Goal: Task Accomplishment & Management: Complete application form

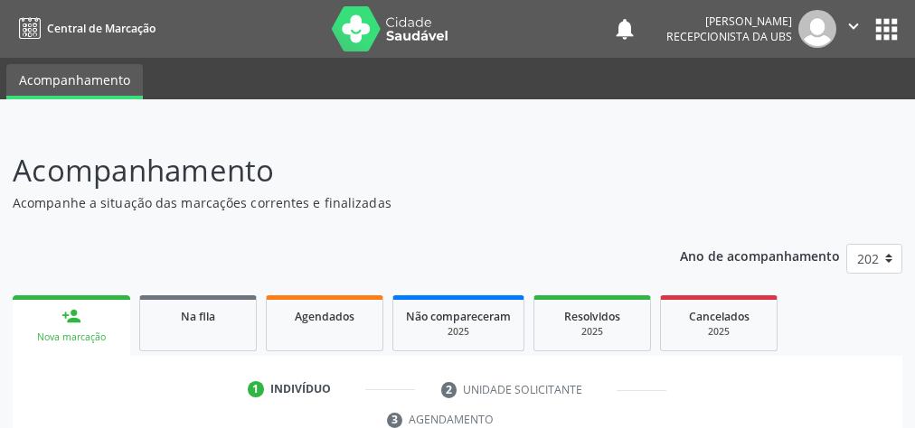
scroll to position [534, 0]
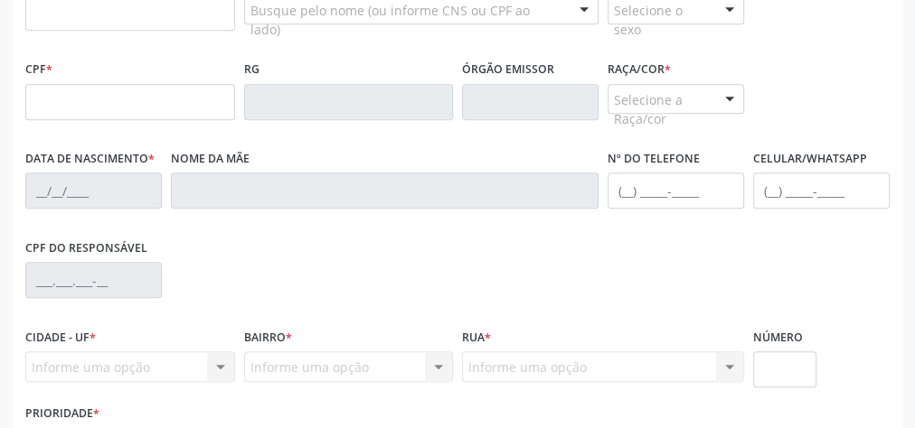
click at [244, 356] on div "Informe uma opção Nenhum resultado encontrado para: " " Nenhuma opção encontrad…" at bounding box center [349, 367] width 210 height 31
drag, startPoint x: 224, startPoint y: 390, endPoint x: 219, endPoint y: 380, distance: 12.1
click at [219, 380] on div "Cidade - UF * Informe uma opção Marechal Deodoro - AL Nenhum resultado encontra…" at bounding box center [130, 362] width 219 height 77
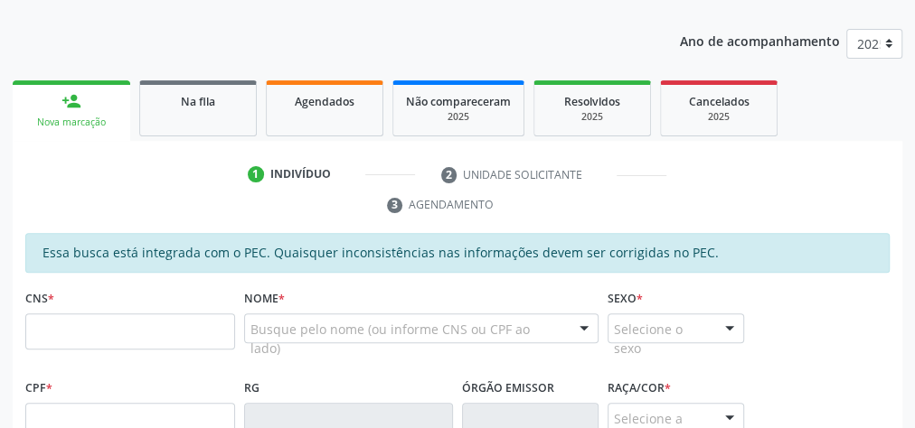
scroll to position [245, 0]
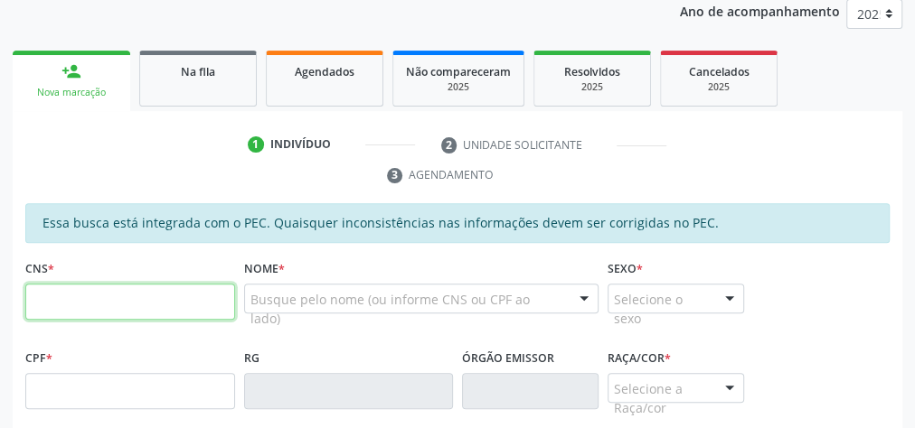
click at [165, 300] on input "text" at bounding box center [130, 302] width 210 height 36
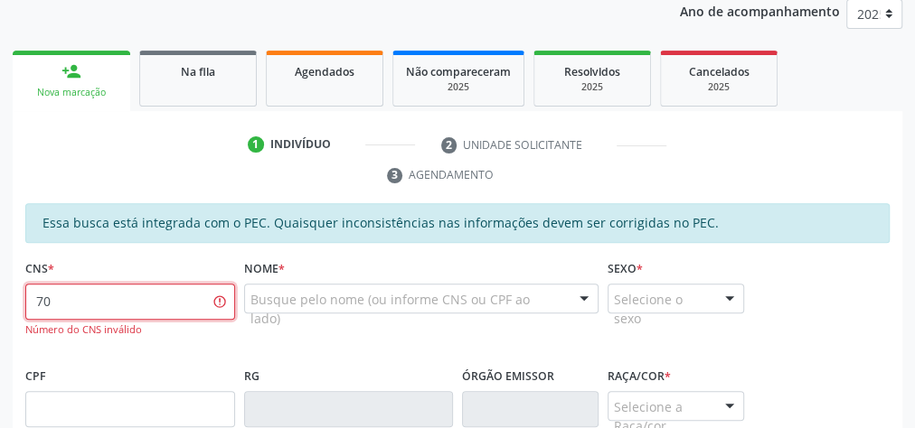
type input "7"
type input "704 8020 1590 4840"
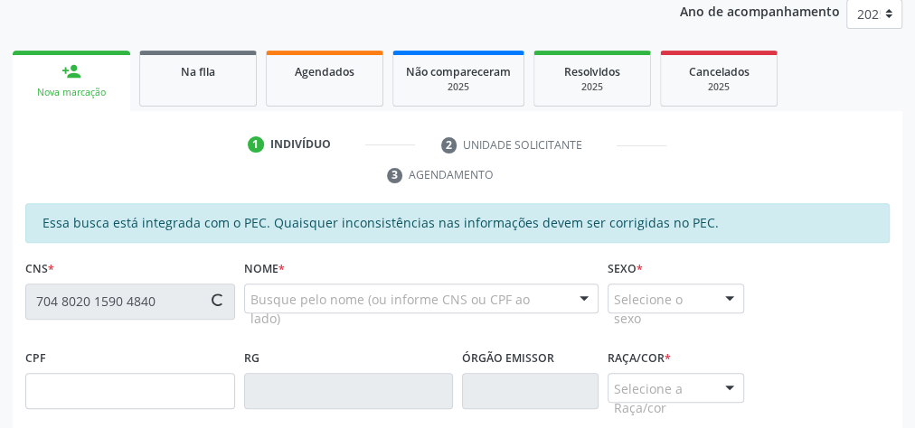
type input "161.166.294-07"
type input "[DATE]"
type input "[PERSON_NAME]"
type input "[PHONE_NUMBER]"
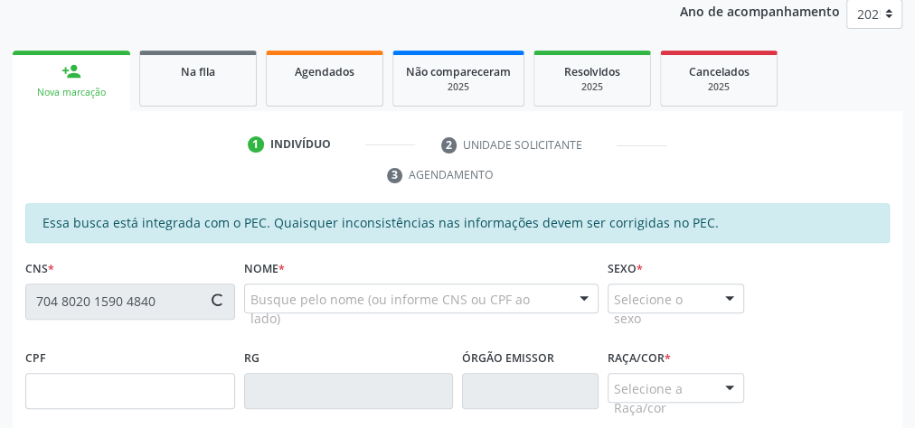
type input "2"
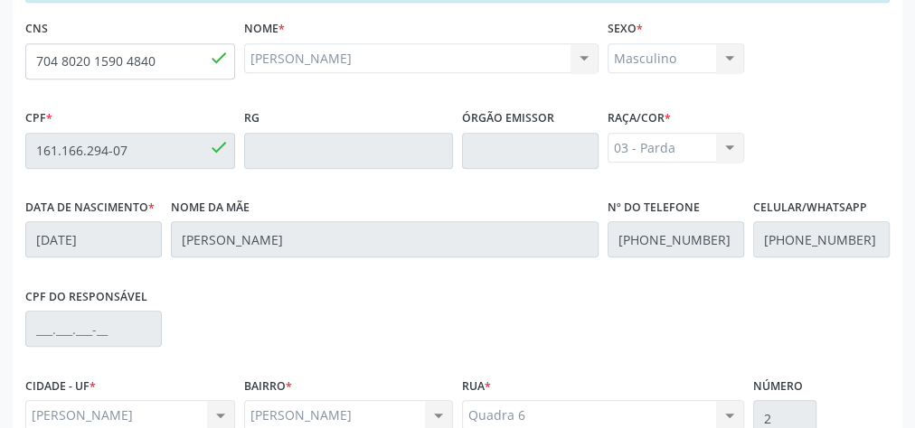
scroll to position [655, 0]
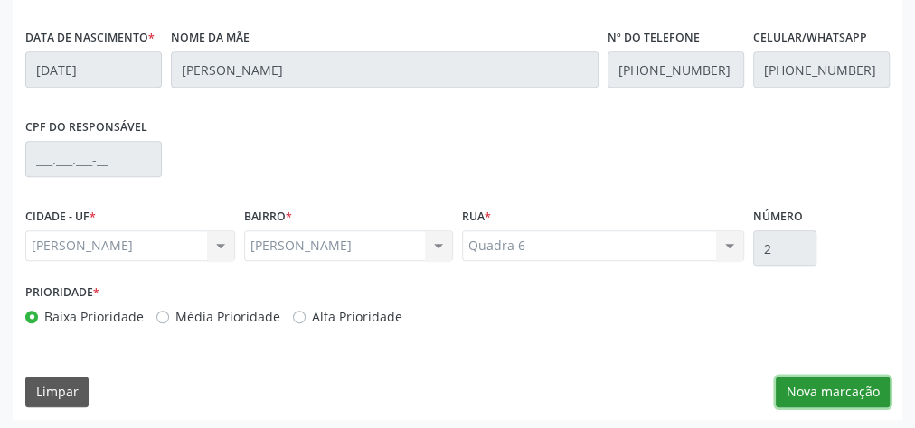
click at [867, 380] on button "Nova marcação" at bounding box center [832, 392] width 114 height 31
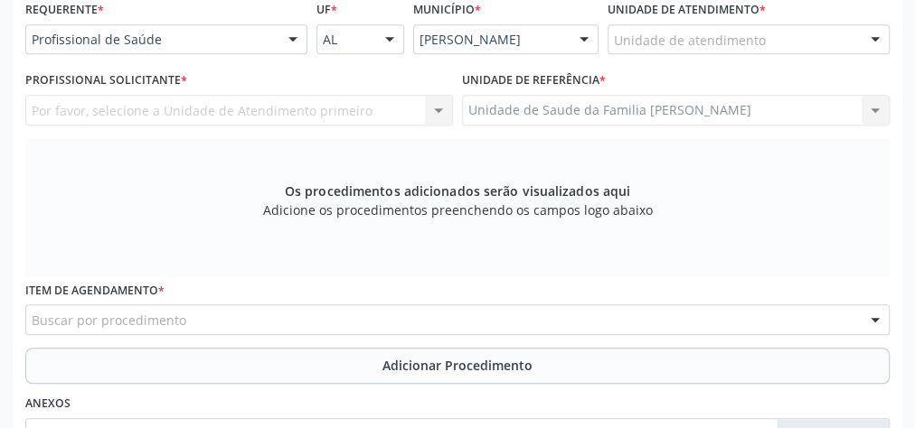
scroll to position [366, 0]
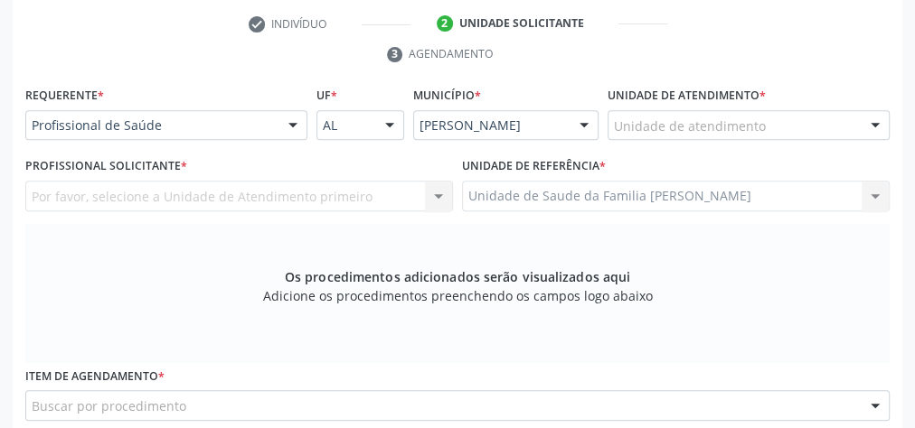
click at [811, 125] on div "Unidade de atendimento" at bounding box center [748, 125] width 282 height 31
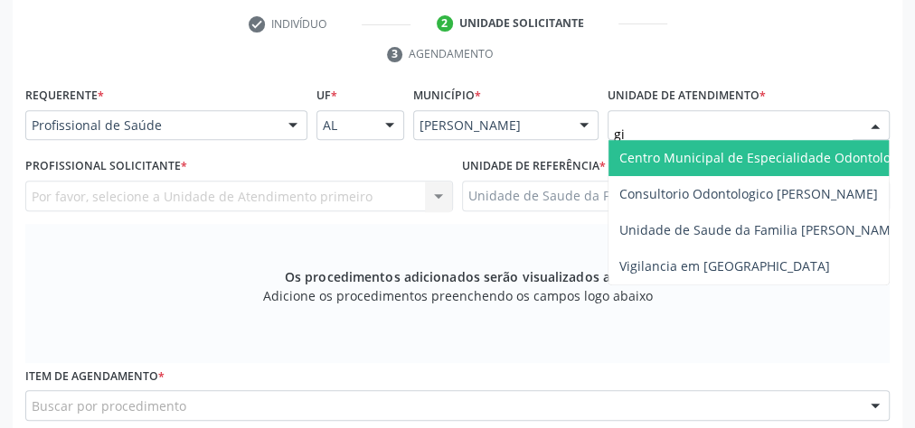
type input "gis"
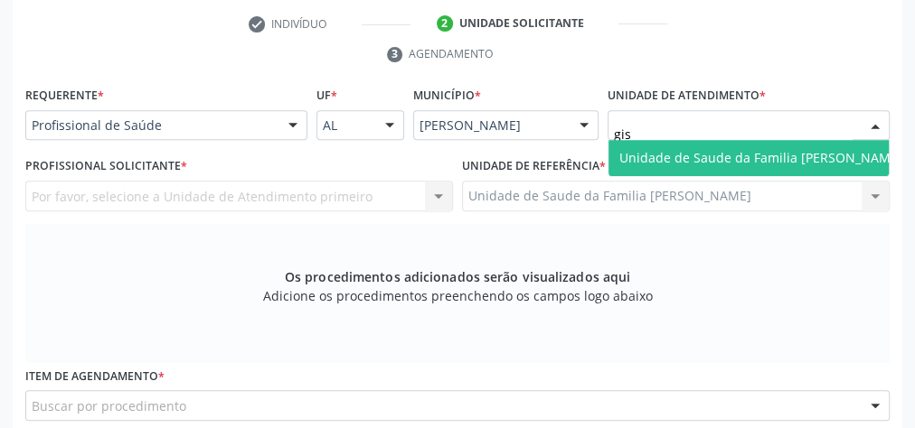
click at [790, 149] on span "Unidade de Saude da Familia [PERSON_NAME]" at bounding box center [760, 157] width 283 height 17
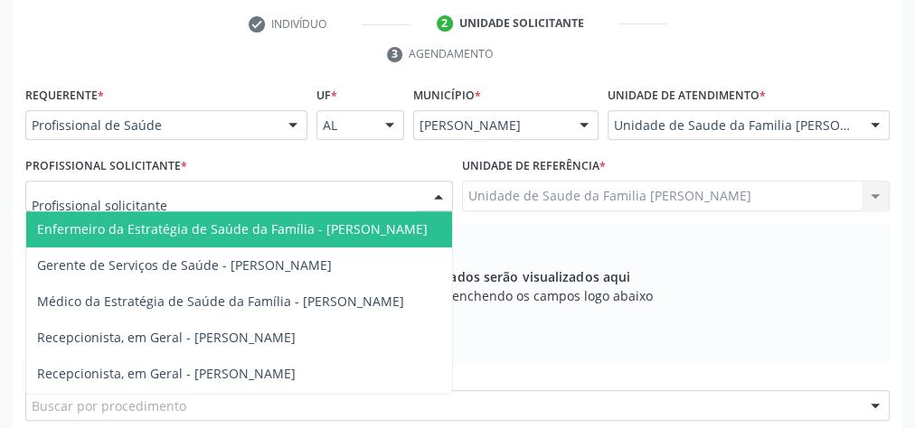
click at [437, 191] on div at bounding box center [438, 197] width 27 height 31
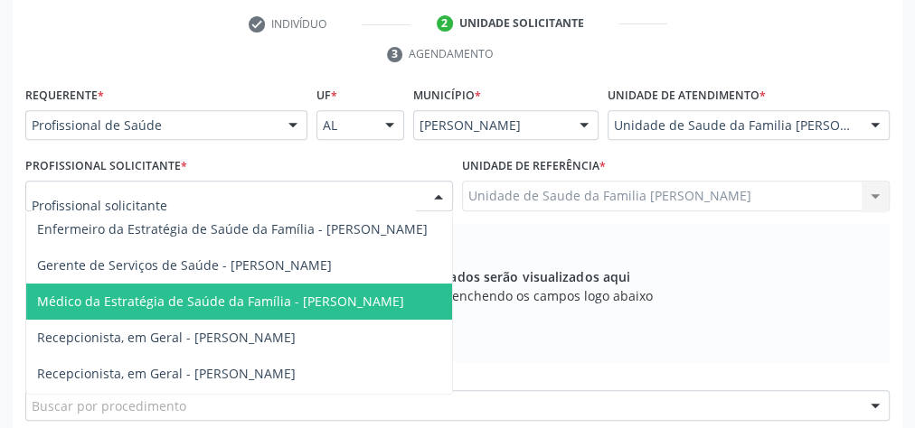
click at [230, 297] on span "Médico da Estratégia de Saúde da Família - [PERSON_NAME]" at bounding box center [220, 301] width 367 height 17
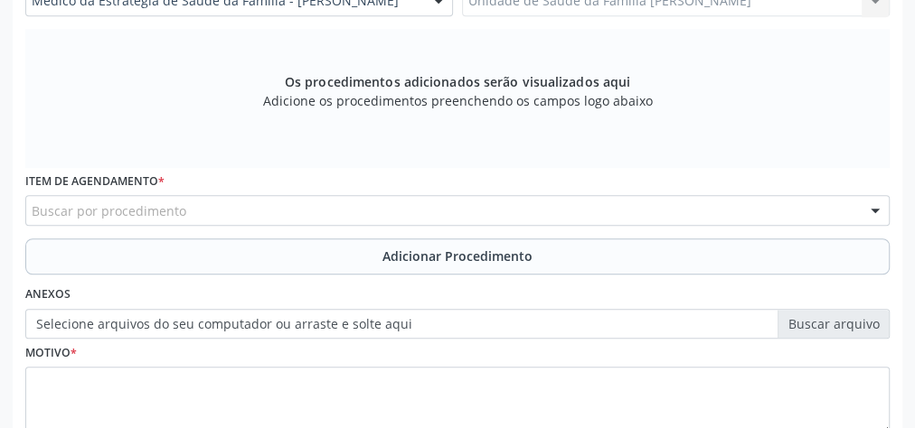
scroll to position [583, 0]
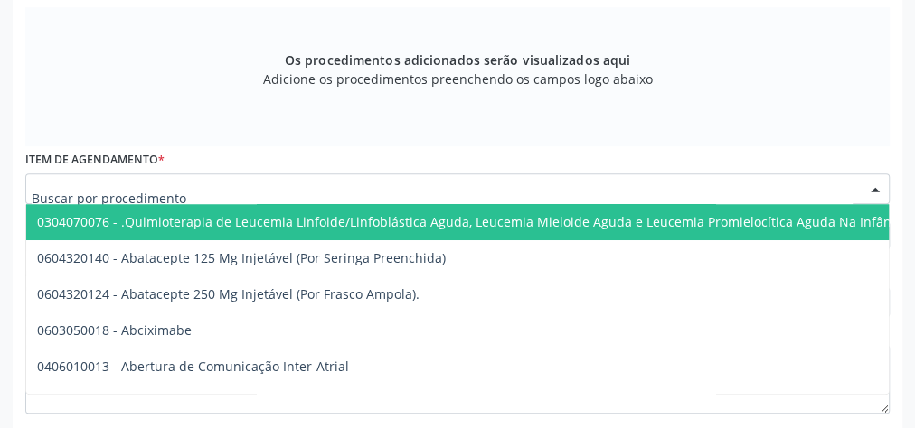
click at [293, 179] on div at bounding box center [457, 189] width 864 height 31
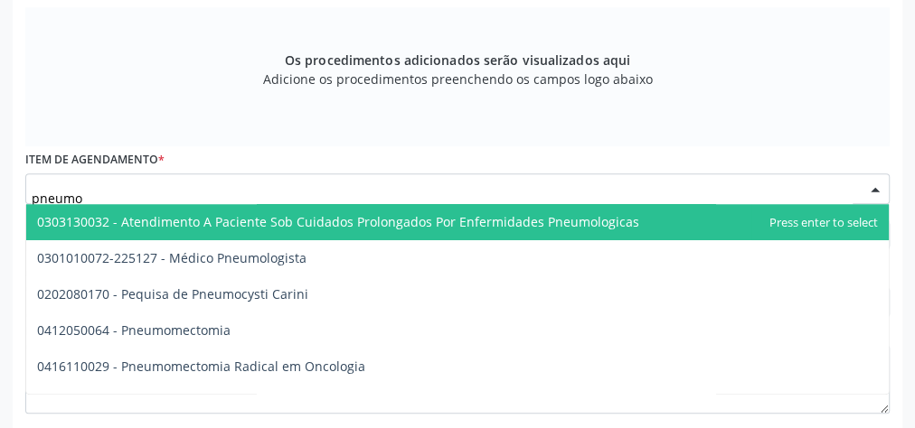
type input "pneumol"
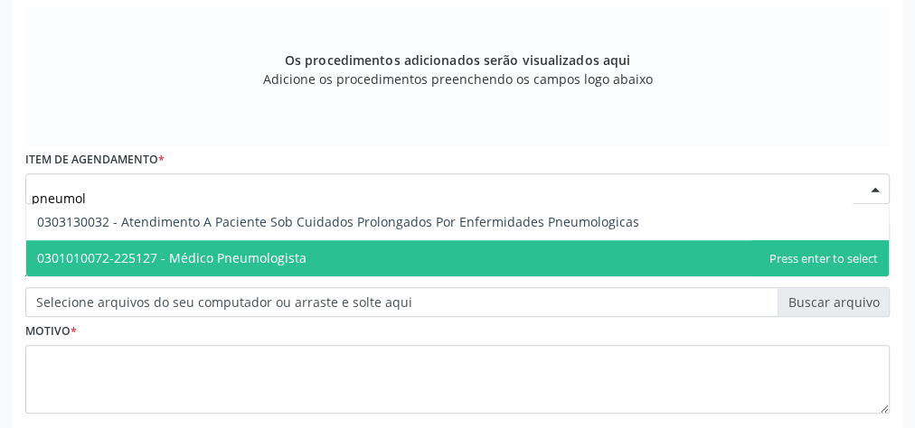
click at [277, 250] on span "0301010072-225127 - Médico Pneumologista" at bounding box center [171, 257] width 269 height 17
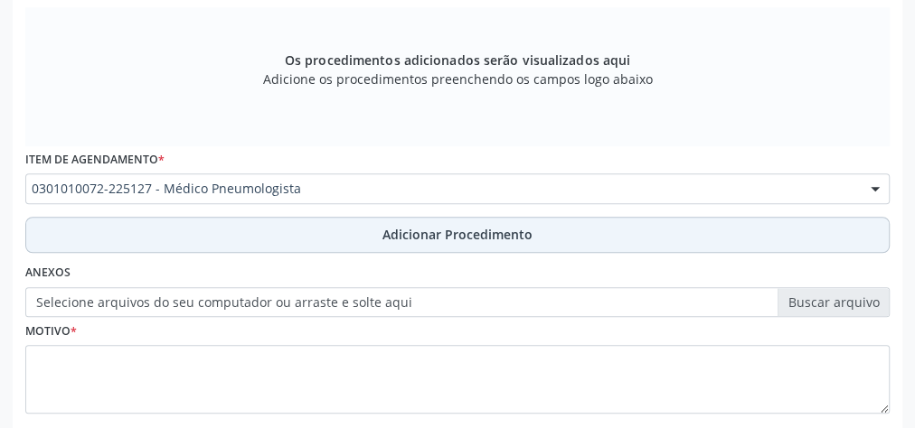
click at [506, 230] on span "Adicionar Procedimento" at bounding box center [457, 234] width 150 height 19
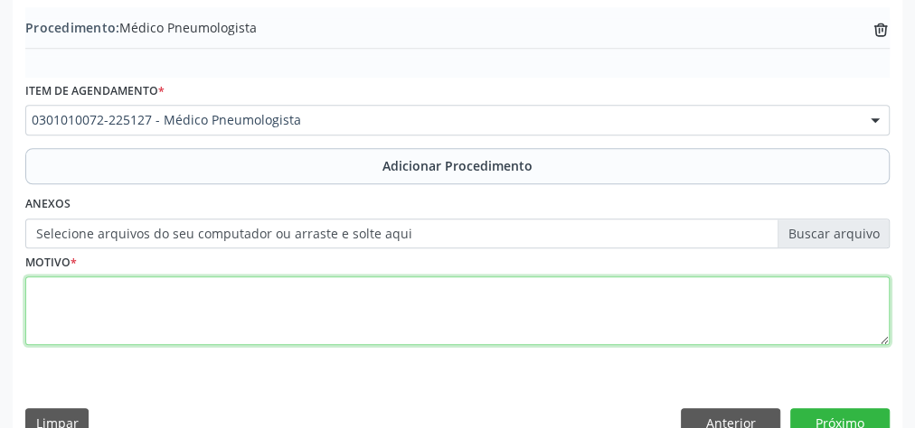
click at [245, 318] on textarea at bounding box center [457, 311] width 864 height 69
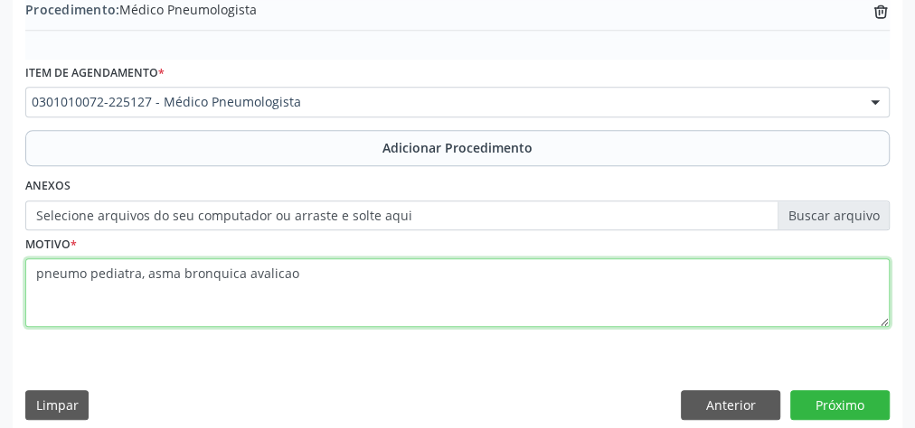
scroll to position [615, 0]
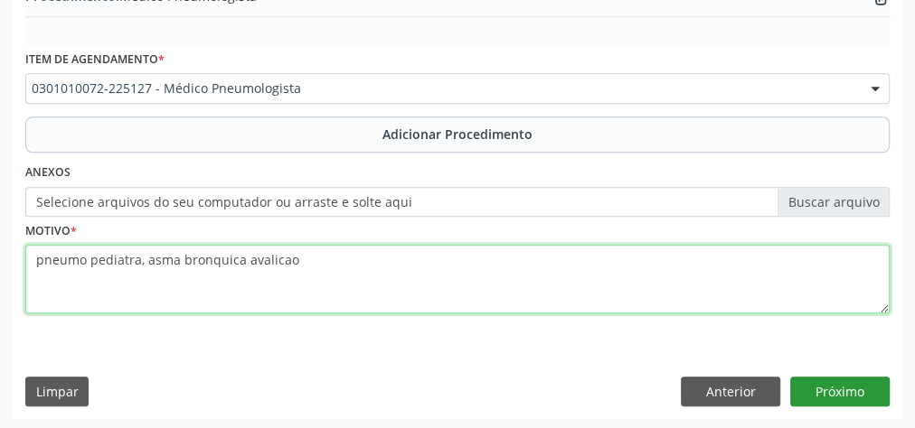
type textarea "pneumo pediatra, asma bronquica avalicao"
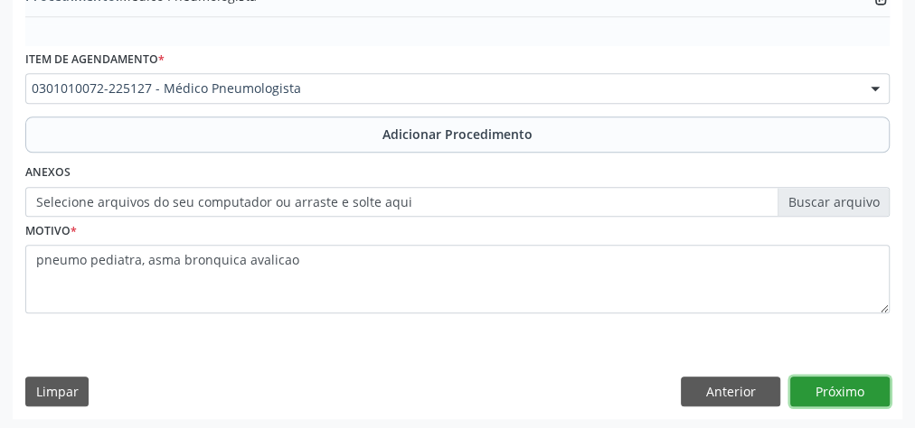
click at [857, 377] on button "Próximo" at bounding box center [839, 392] width 99 height 31
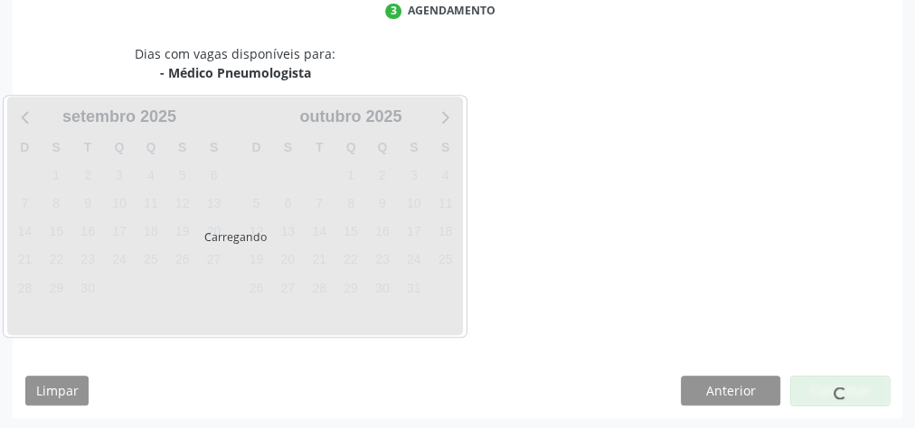
scroll to position [479, 0]
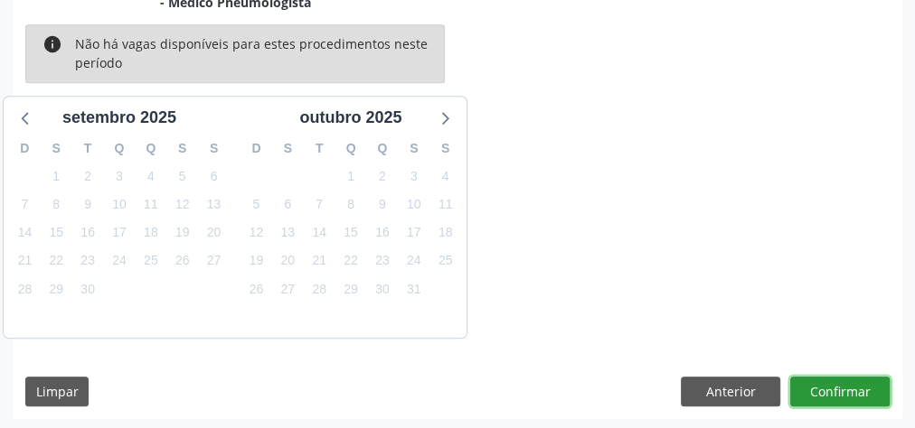
click at [857, 377] on button "Confirmar" at bounding box center [839, 392] width 99 height 31
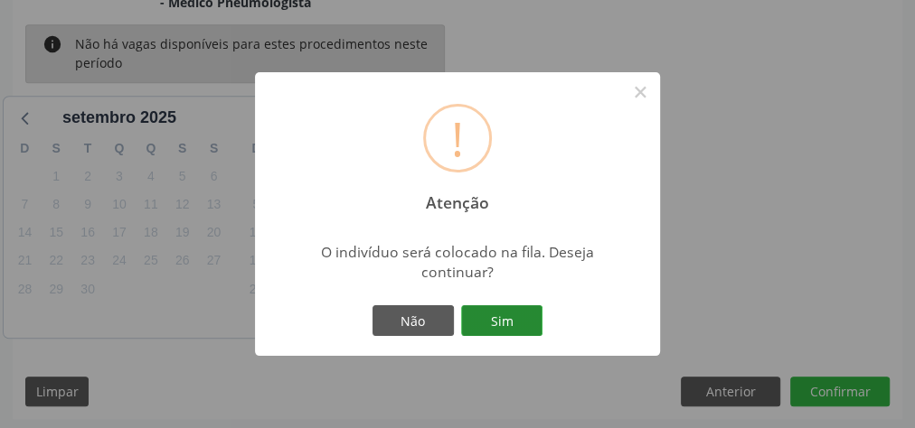
click at [487, 313] on button "Sim" at bounding box center [501, 320] width 81 height 31
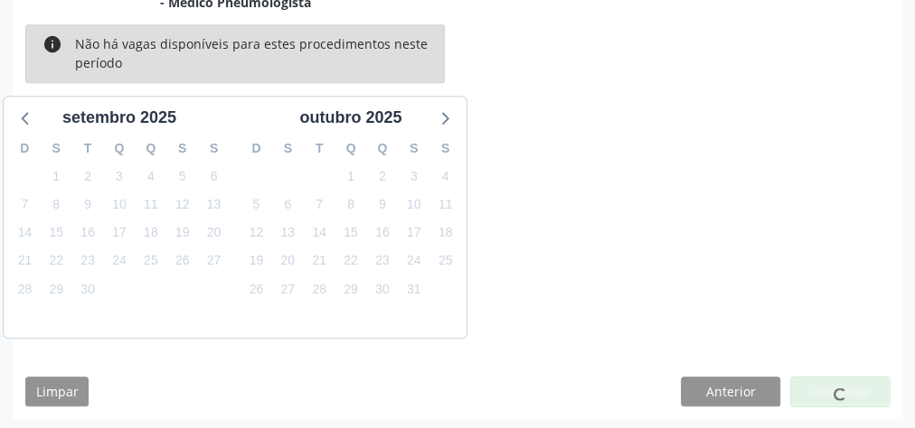
scroll to position [192, 0]
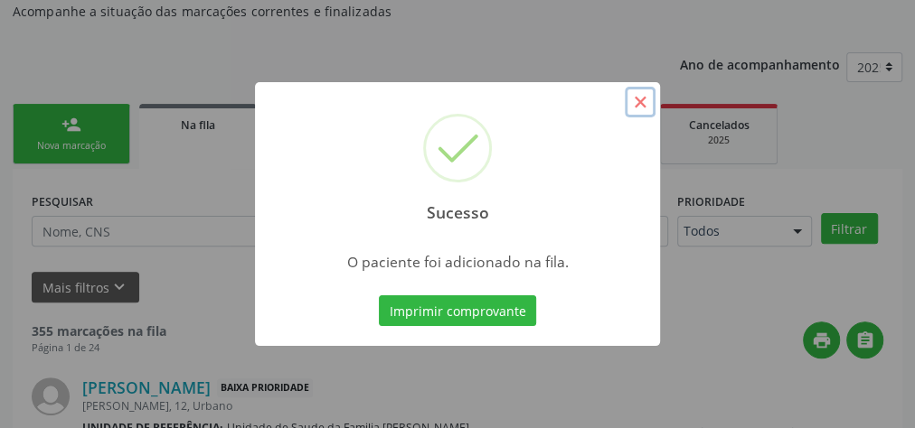
click at [637, 104] on button "×" at bounding box center [639, 102] width 31 height 31
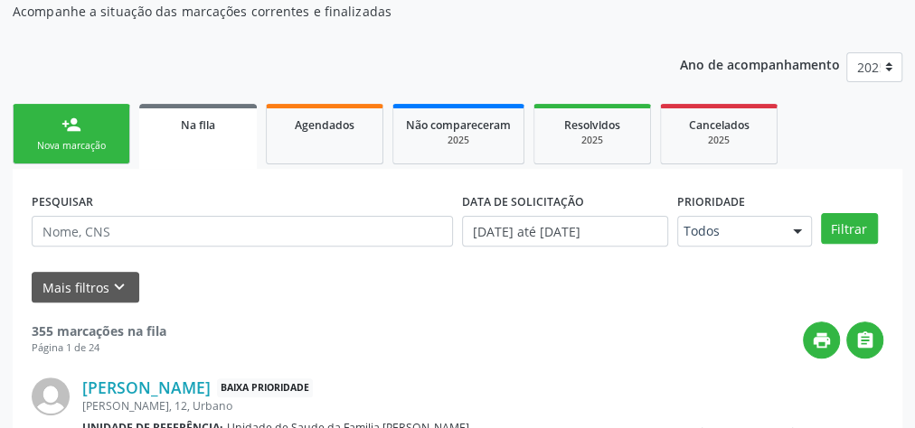
click at [89, 124] on link "person_add Nova marcação" at bounding box center [71, 134] width 117 height 61
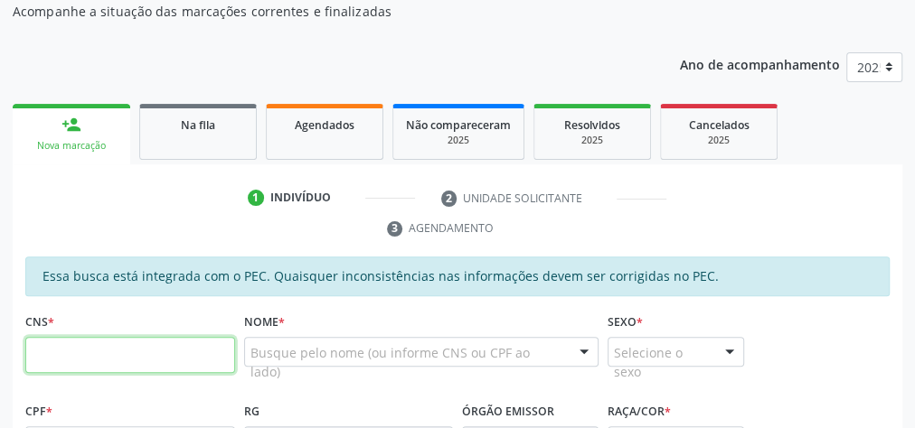
click at [172, 358] on input "text" at bounding box center [130, 355] width 210 height 36
type input "704 8020 6299 5547"
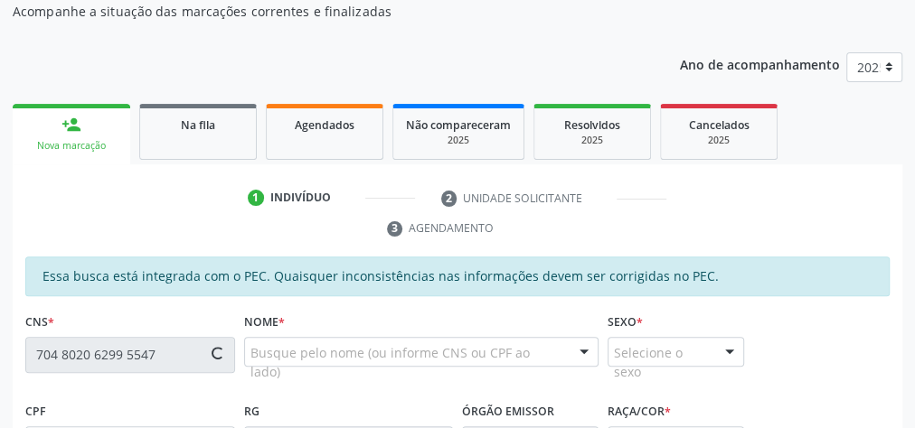
type input "161.165.834-90"
type input "[DATE]"
type input "[PERSON_NAME]"
type input "[PHONE_NUMBER]"
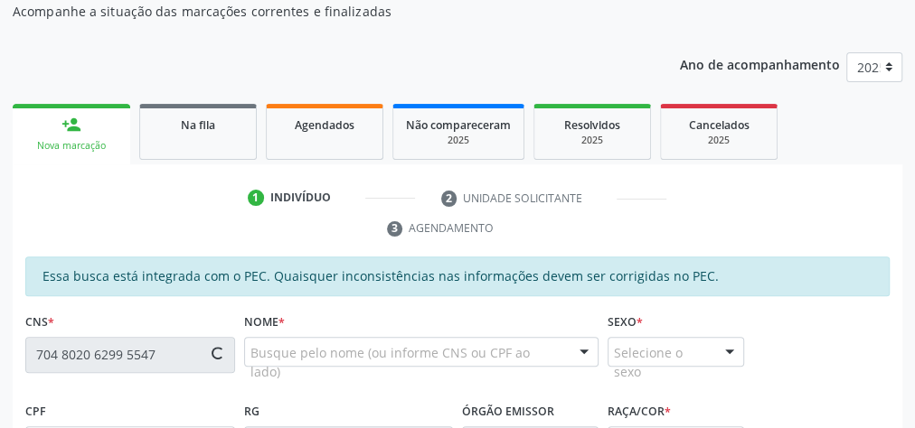
type input "2"
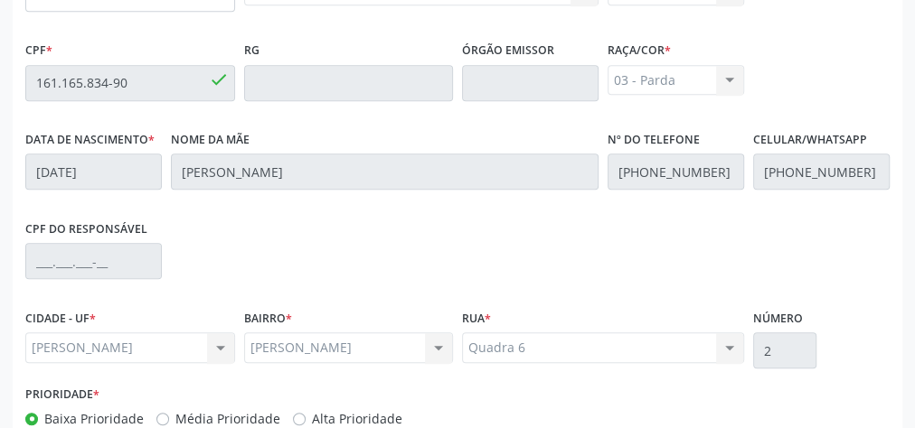
scroll to position [655, 0]
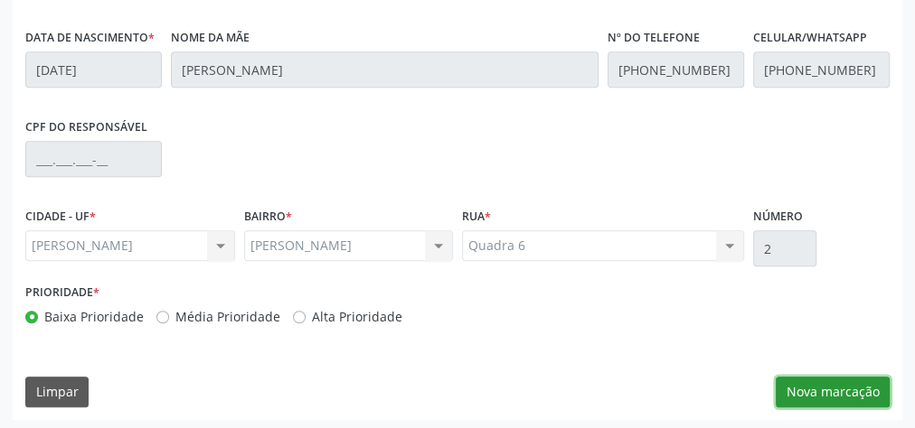
click at [839, 382] on button "Nova marcação" at bounding box center [832, 392] width 114 height 31
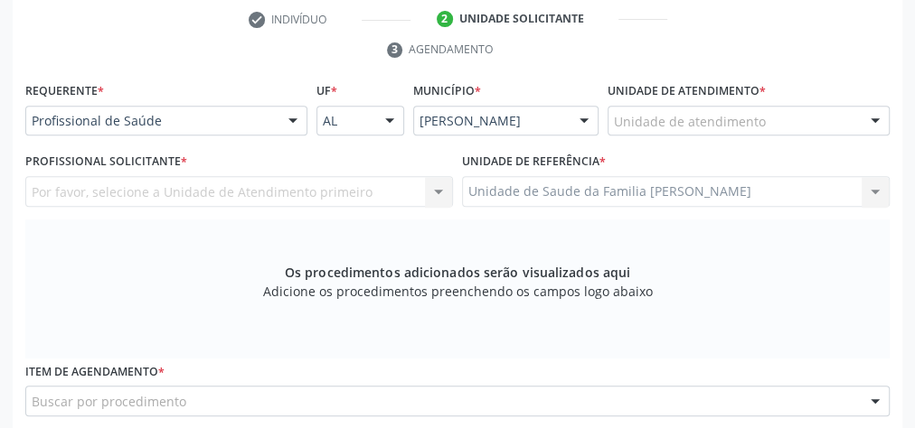
scroll to position [366, 0]
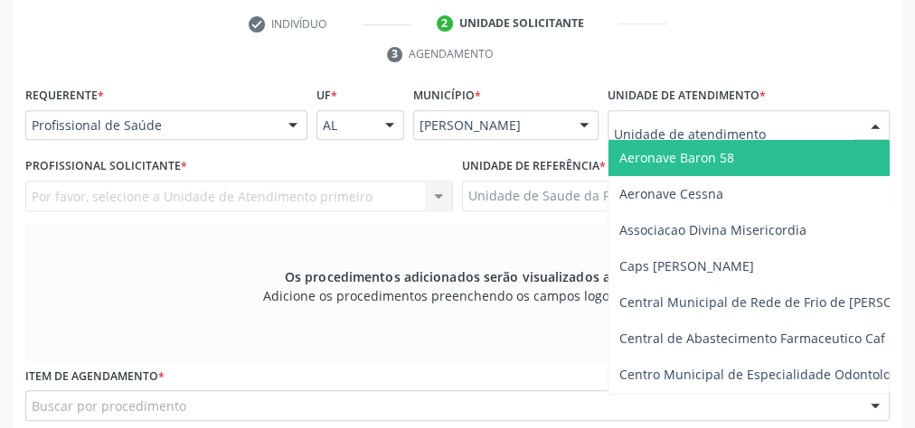
click at [842, 118] on div at bounding box center [748, 125] width 282 height 31
click at [842, 118] on input "text" at bounding box center [733, 135] width 239 height 36
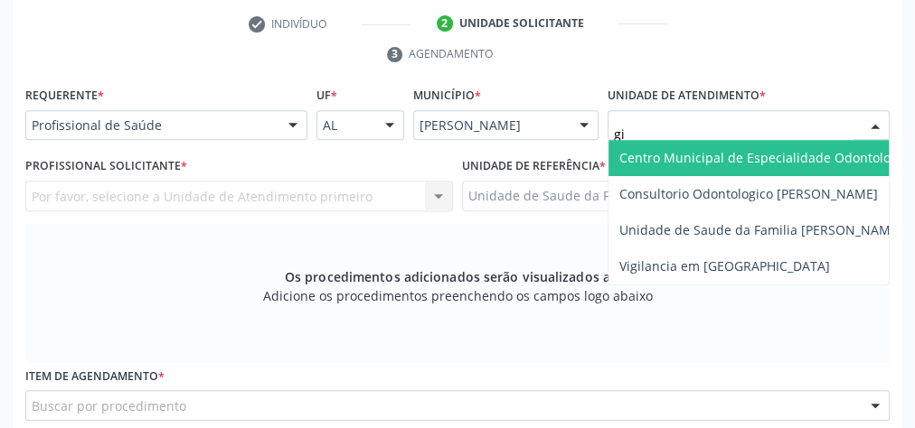
type input "gis"
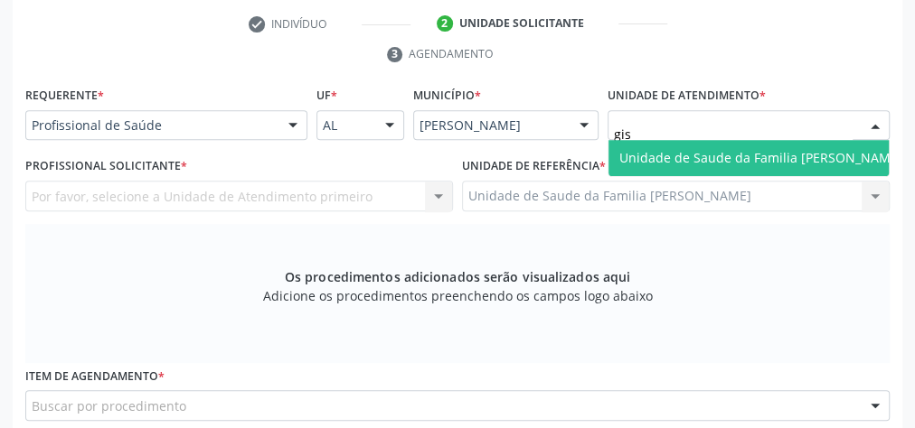
click at [748, 161] on span "Unidade de Saude da Familia [PERSON_NAME]" at bounding box center [760, 157] width 283 height 17
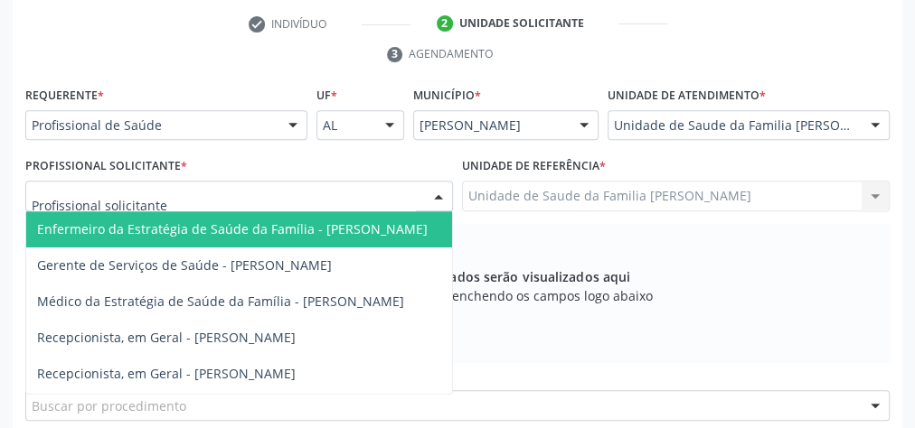
click at [445, 195] on div at bounding box center [438, 197] width 27 height 31
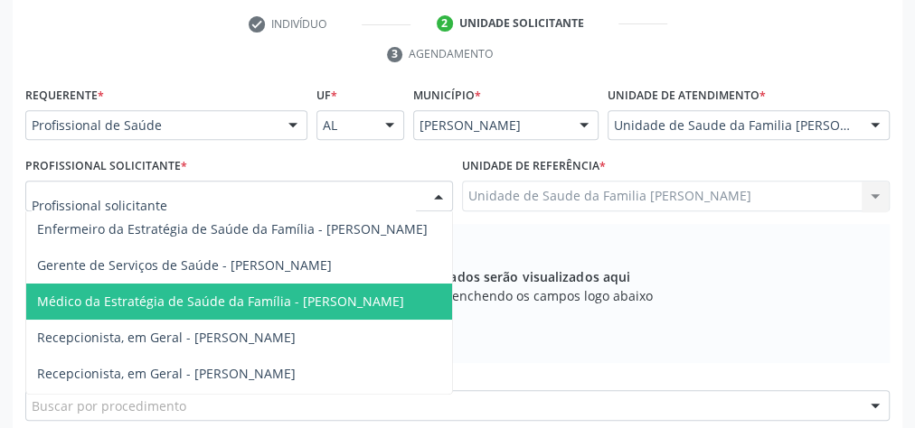
click at [255, 293] on span "Médico da Estratégia de Saúde da Família - [PERSON_NAME]" at bounding box center [220, 301] width 367 height 17
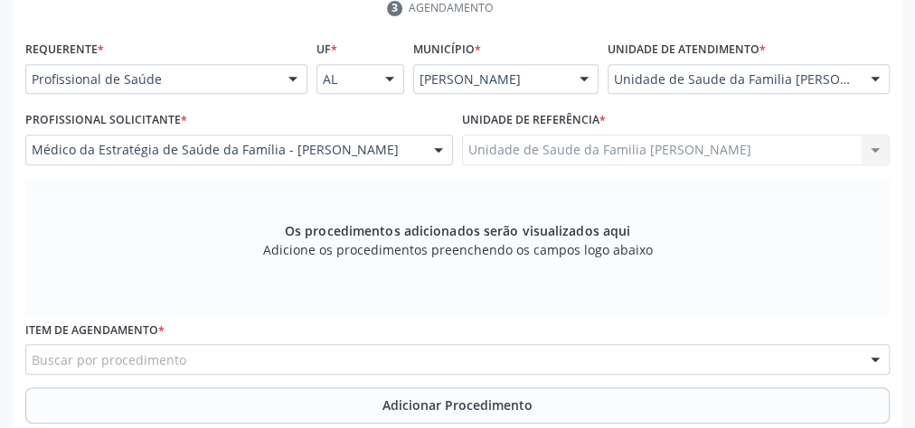
scroll to position [511, 0]
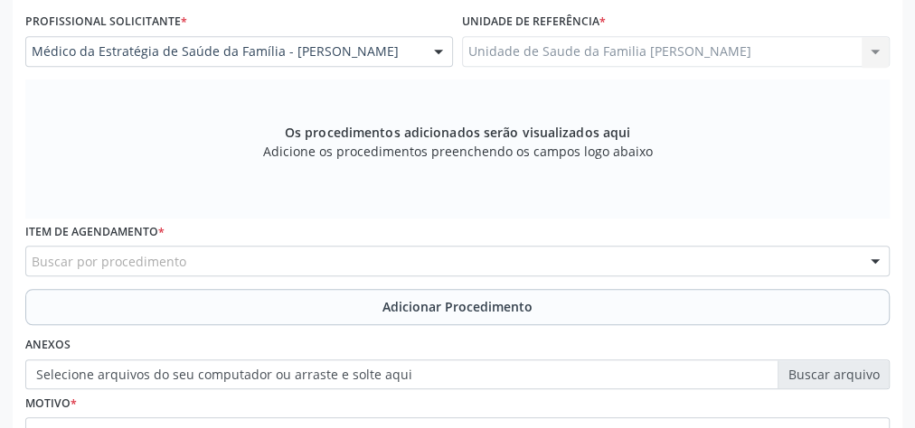
click at [302, 265] on div "Buscar por procedimento" at bounding box center [457, 261] width 864 height 31
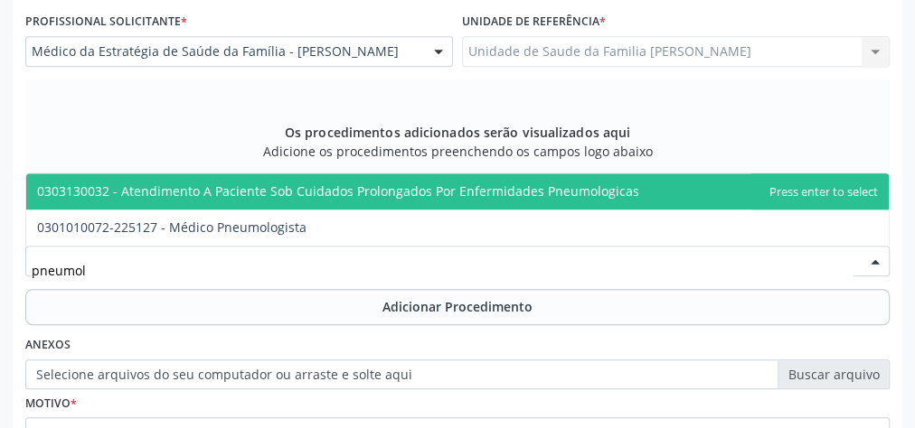
type input "pneumolo"
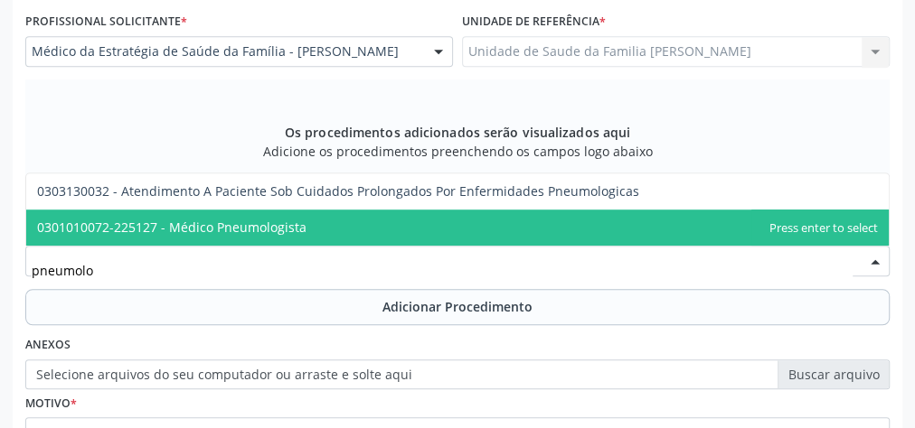
click at [295, 224] on span "0301010072-225127 - Médico Pneumologista" at bounding box center [171, 227] width 269 height 17
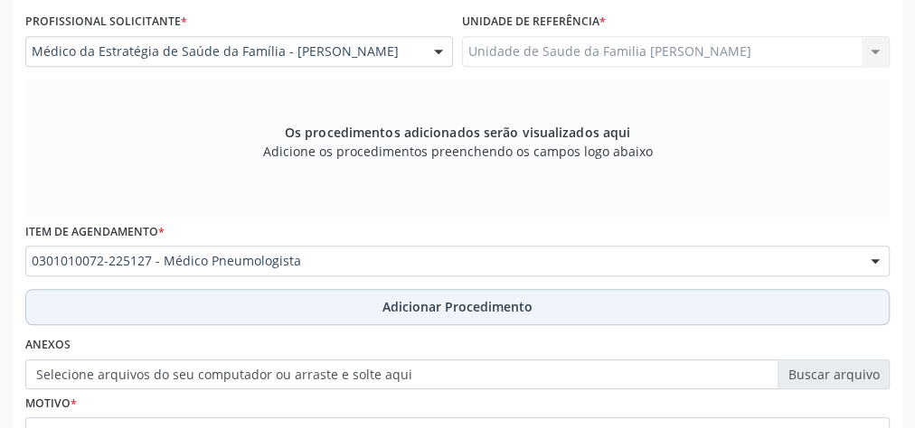
click at [468, 304] on span "Adicionar Procedimento" at bounding box center [457, 306] width 150 height 19
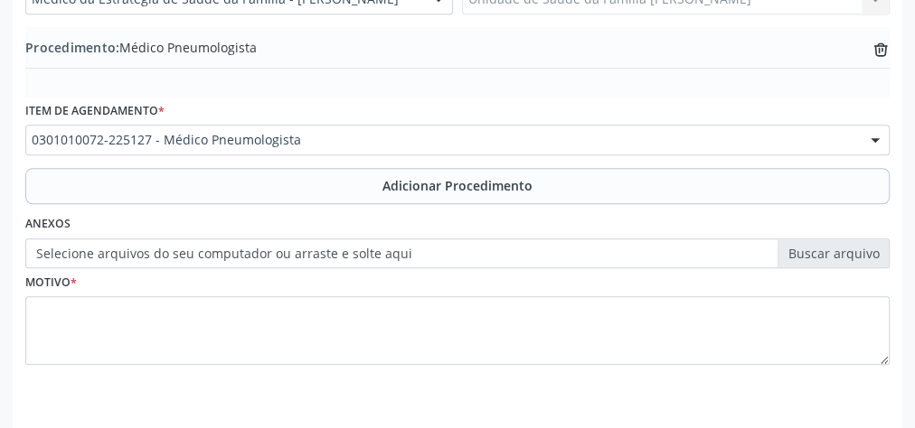
scroll to position [615, 0]
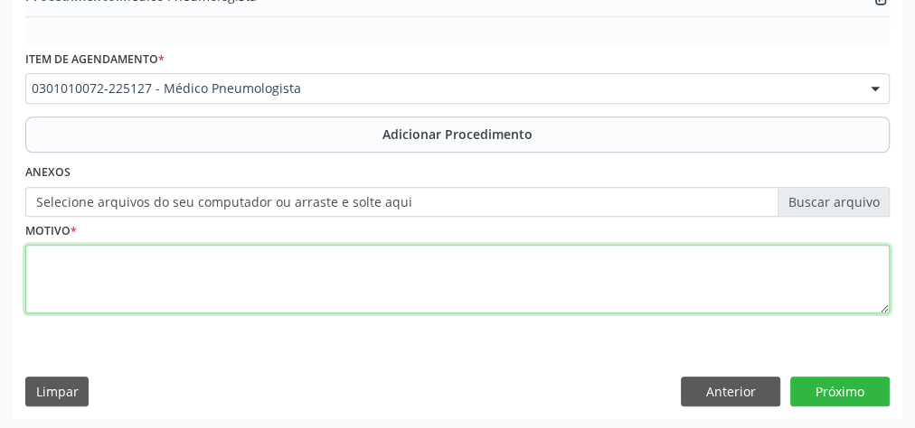
click at [333, 259] on textarea at bounding box center [457, 279] width 864 height 69
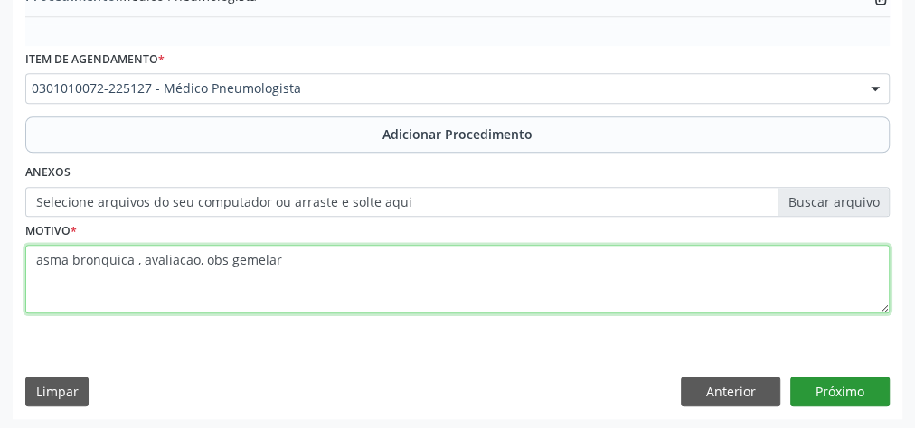
type textarea "asma bronquica , avaliacao, obs gemelar"
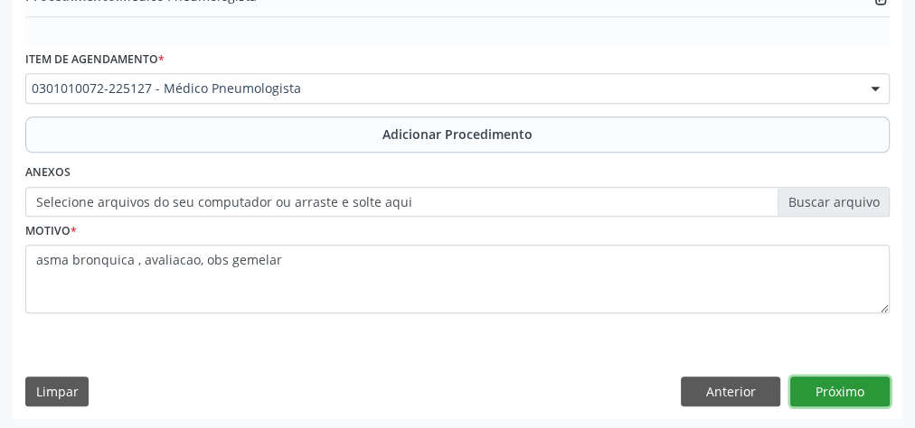
click at [843, 390] on button "Próximo" at bounding box center [839, 392] width 99 height 31
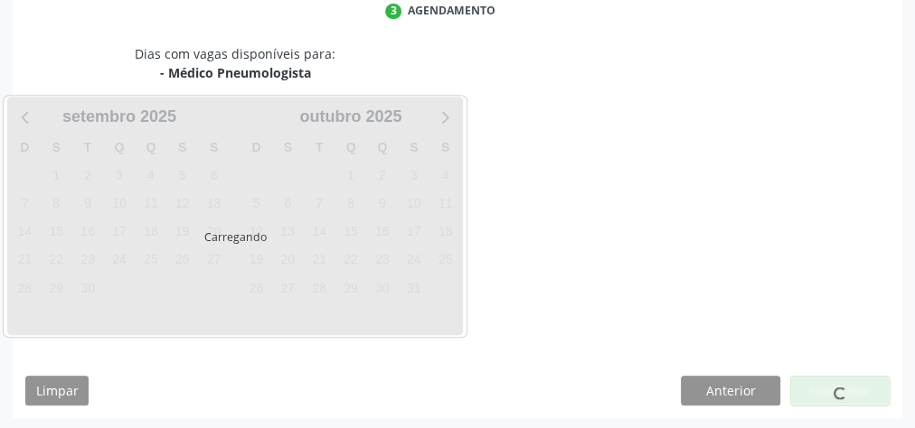
scroll to position [479, 0]
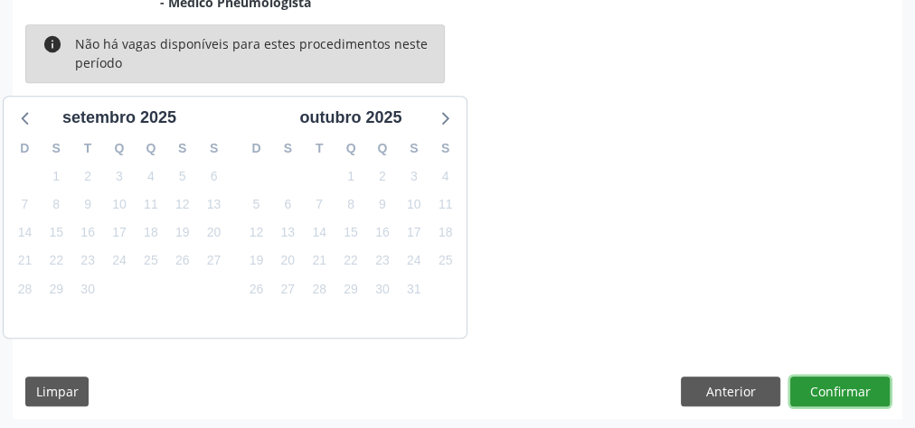
click at [843, 390] on button "Confirmar" at bounding box center [839, 392] width 99 height 31
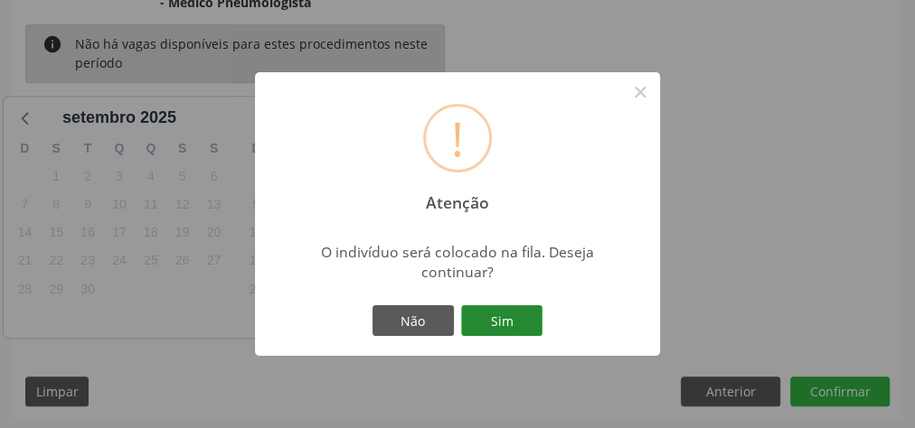
click at [540, 323] on button "Sim" at bounding box center [501, 320] width 81 height 31
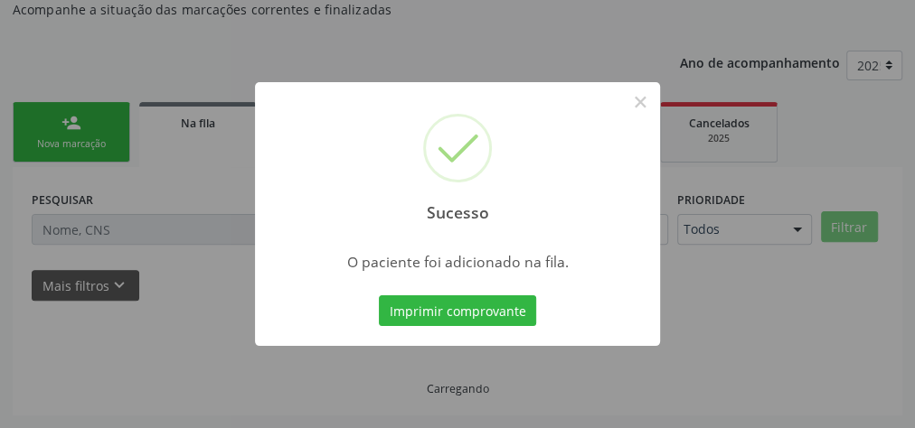
scroll to position [192, 0]
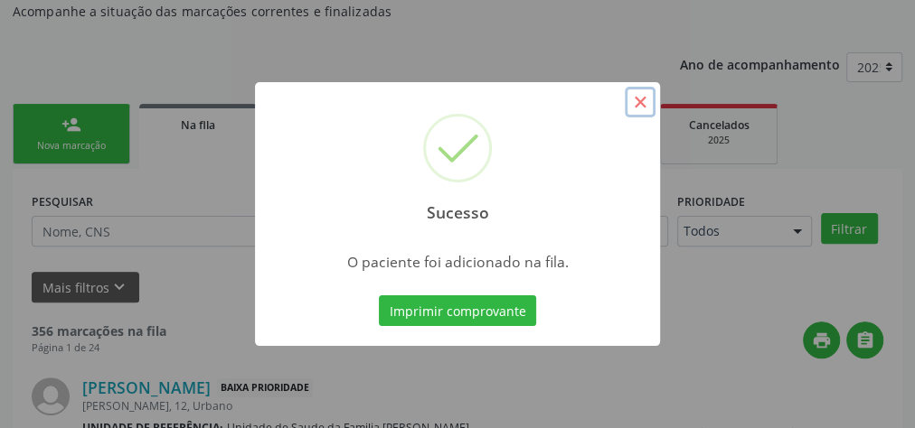
click at [644, 106] on button "×" at bounding box center [639, 102] width 31 height 31
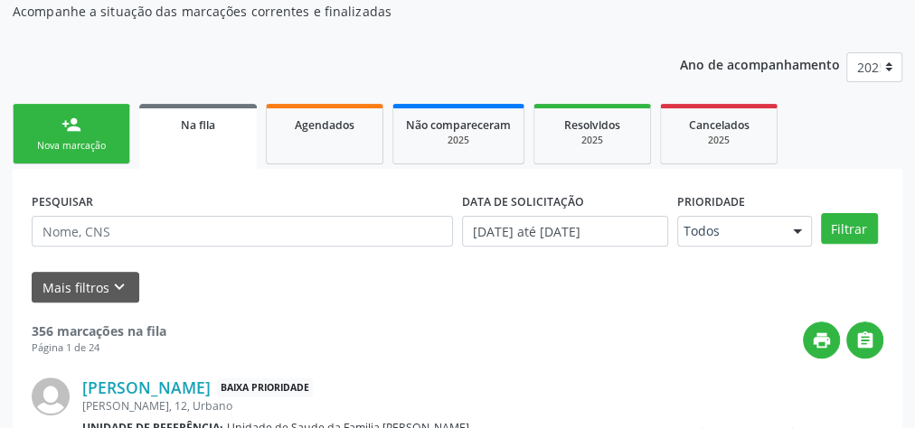
click at [92, 136] on link "person_add Nova marcação" at bounding box center [71, 134] width 117 height 61
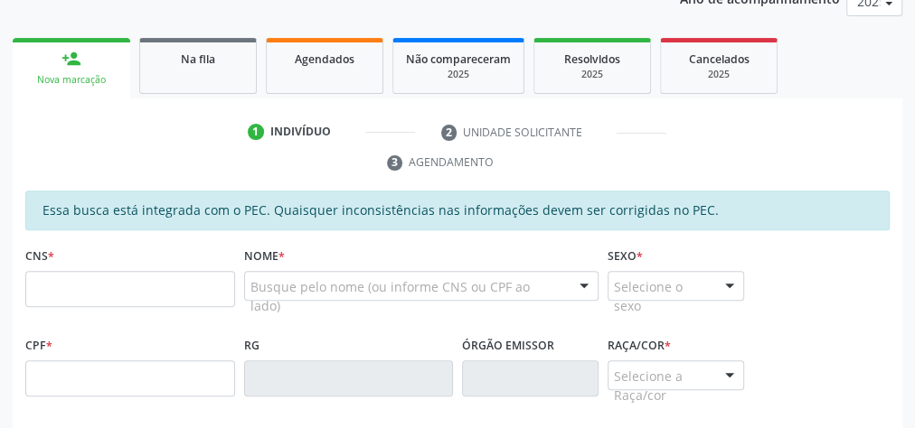
scroll to position [336, 0]
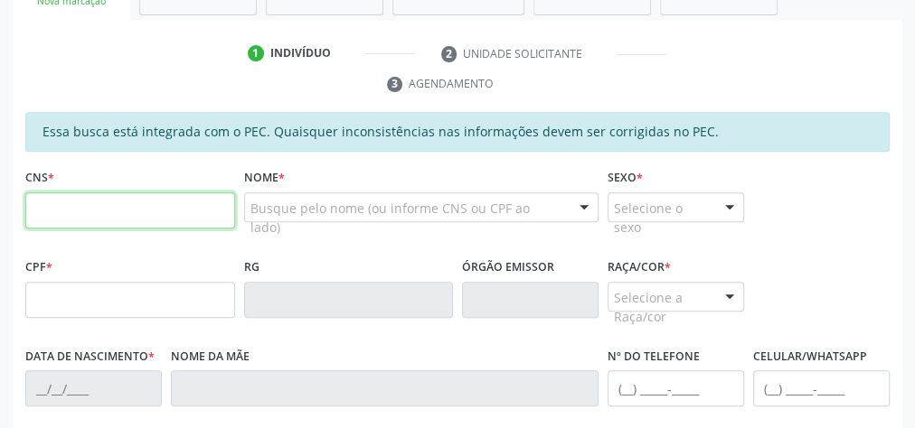
click at [189, 208] on input "text" at bounding box center [130, 210] width 210 height 36
type input "700 6004 0864 9967"
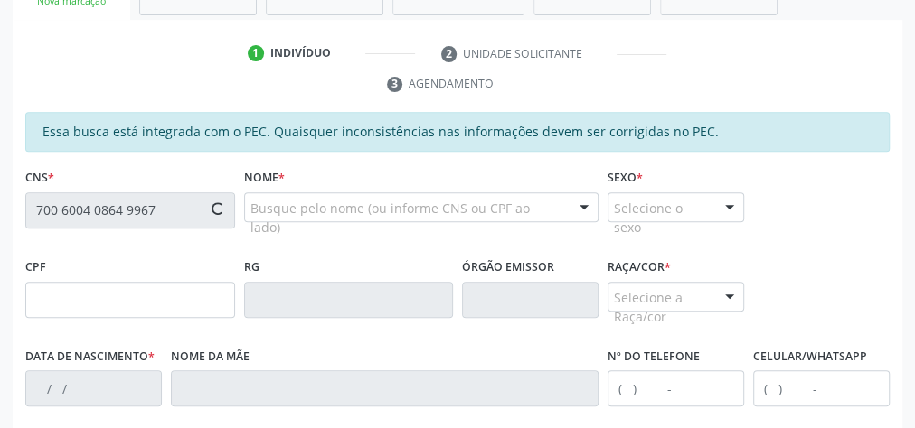
type input "069.774.044-77"
type input "[DATE]"
type input "Neuza [PERSON_NAME]"
type input "[PHONE_NUMBER]"
type input "09"
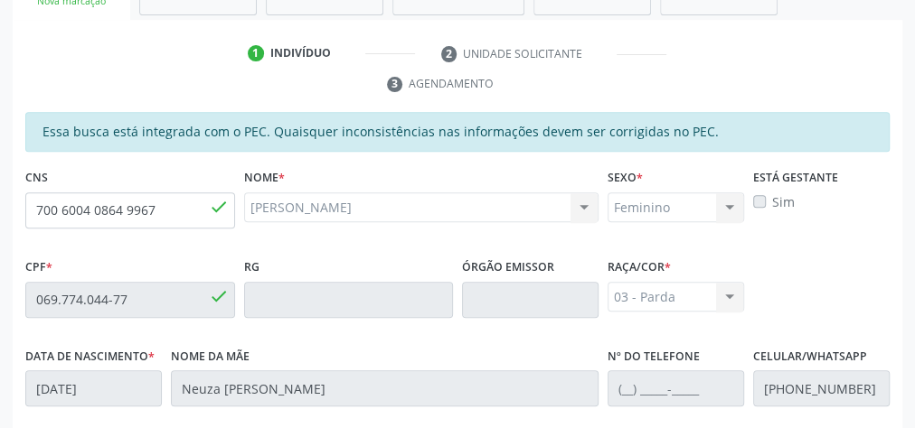
scroll to position [655, 0]
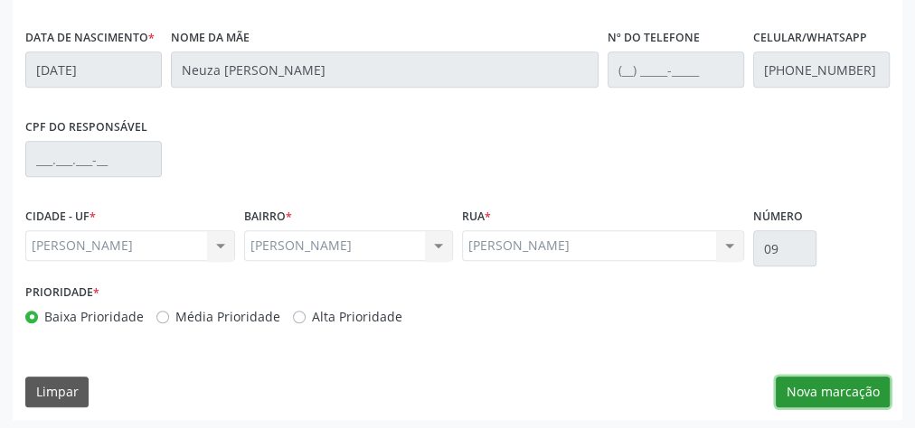
click at [848, 387] on button "Nova marcação" at bounding box center [832, 392] width 114 height 31
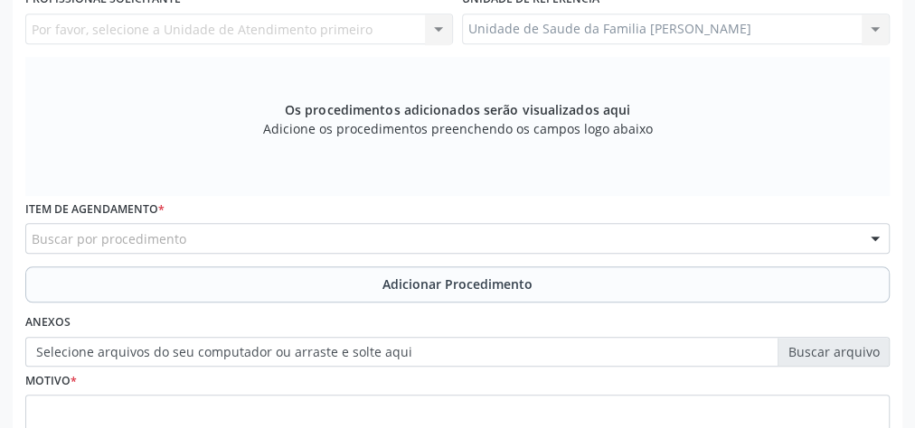
scroll to position [366, 0]
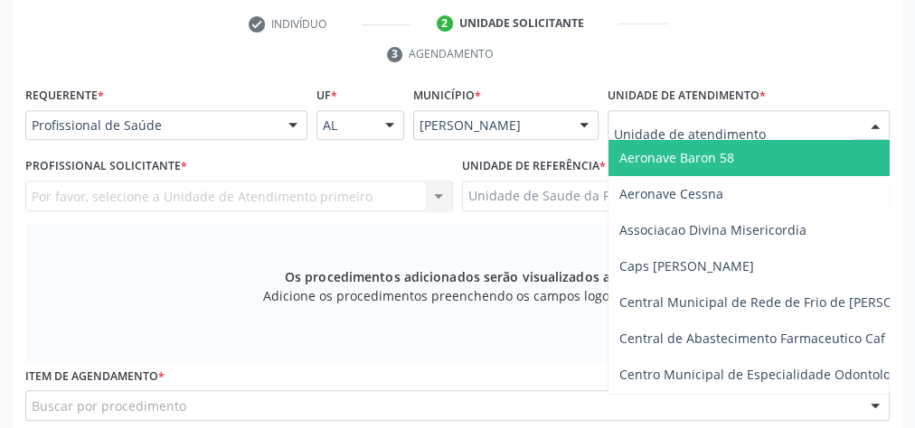
click at [812, 126] on div at bounding box center [748, 125] width 282 height 31
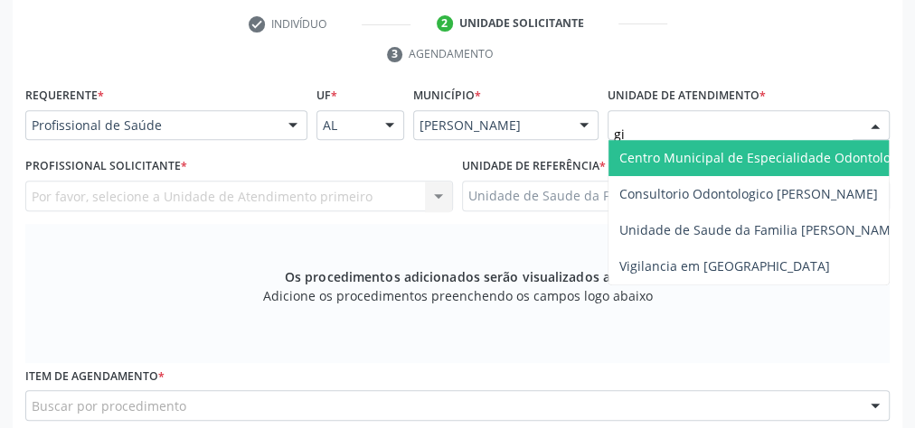
type input "gis"
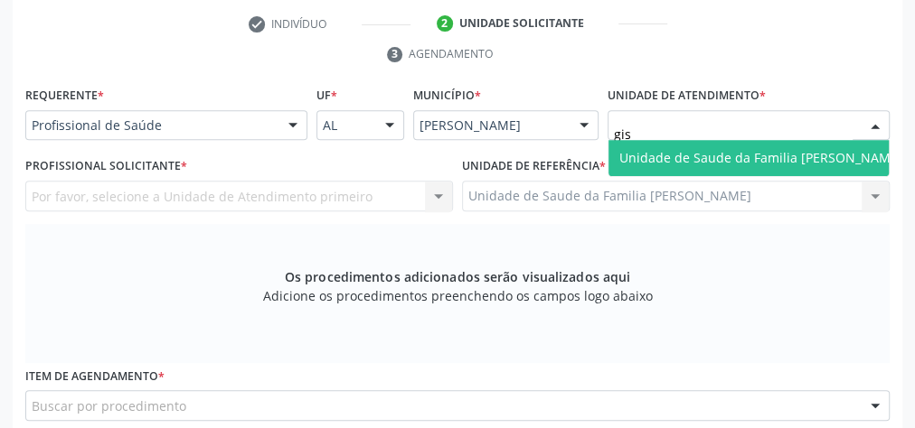
click at [808, 150] on span "Unidade de Saude da Familia [PERSON_NAME]" at bounding box center [760, 157] width 283 height 17
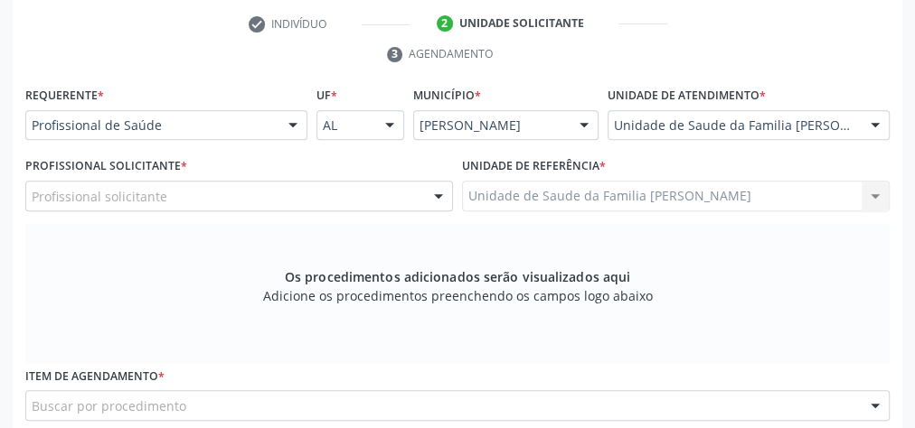
click at [439, 197] on div at bounding box center [438, 197] width 27 height 31
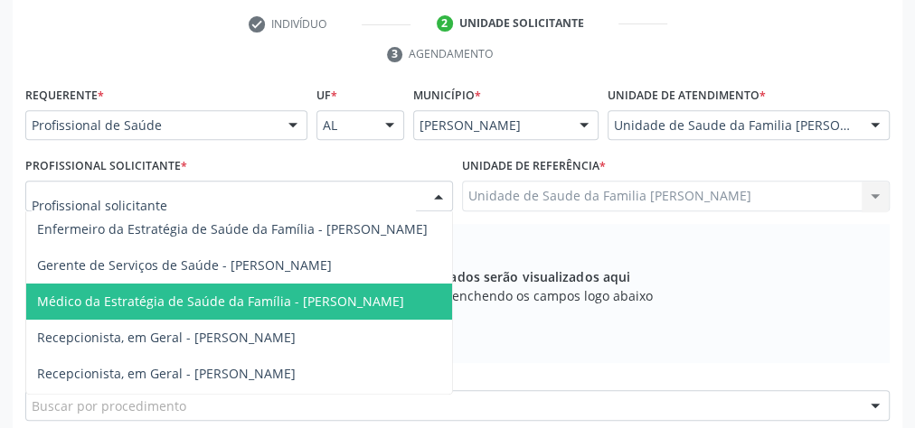
click at [355, 303] on span "Médico da Estratégia de Saúde da Família - [PERSON_NAME]" at bounding box center [220, 301] width 367 height 17
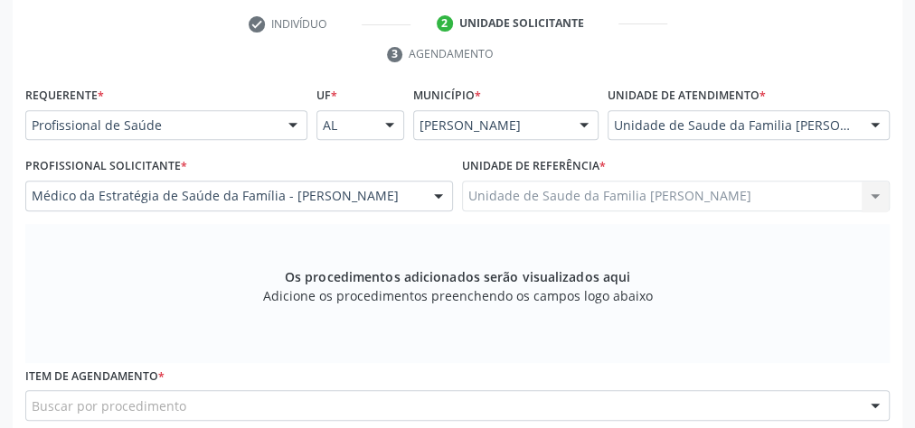
scroll to position [583, 0]
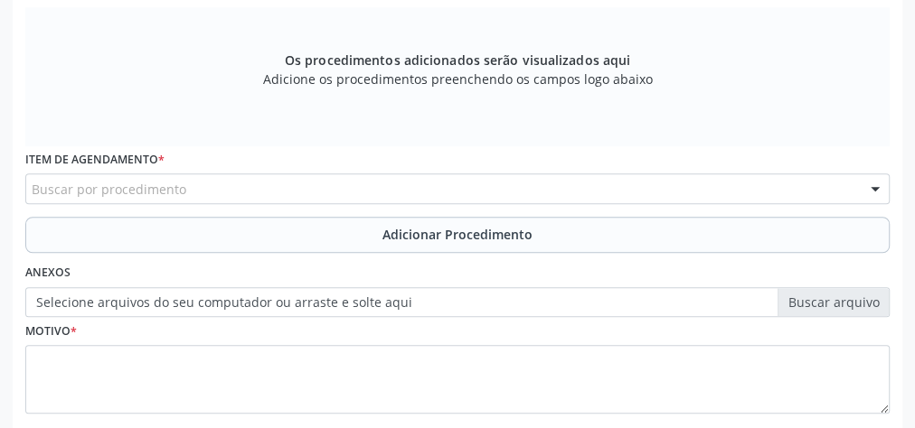
click at [445, 181] on div "Buscar por procedimento" at bounding box center [457, 189] width 864 height 31
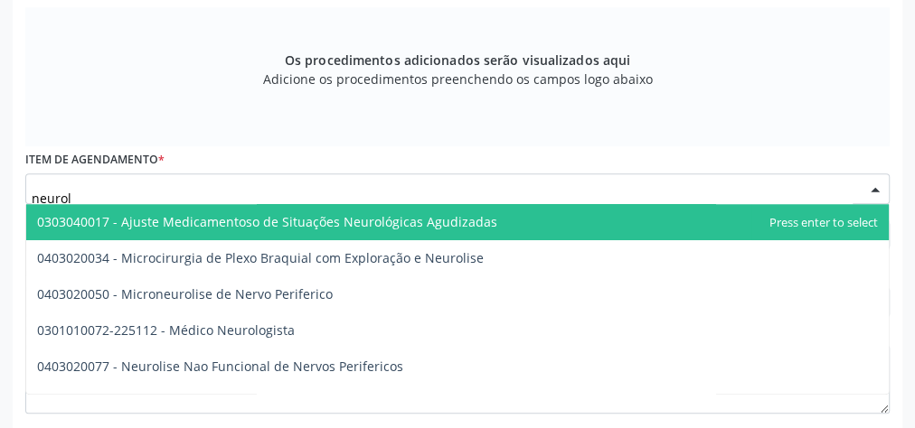
type input "neurolo"
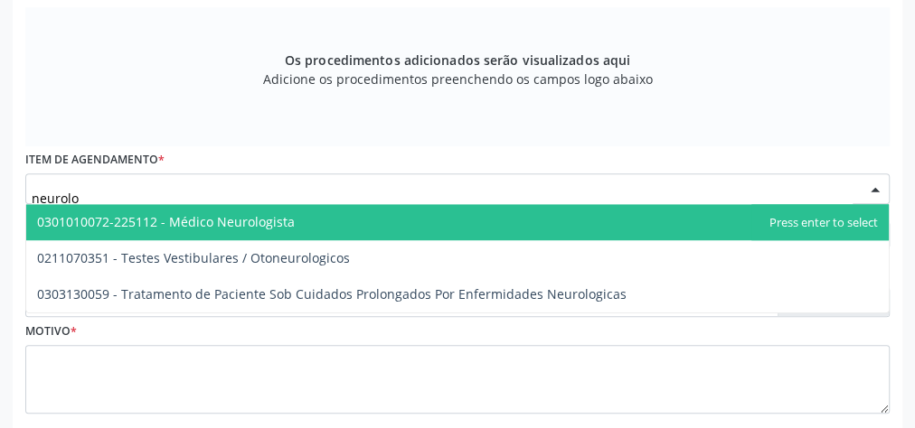
click at [277, 221] on span "0301010072-225112 - Médico Neurologista" at bounding box center [166, 221] width 258 height 17
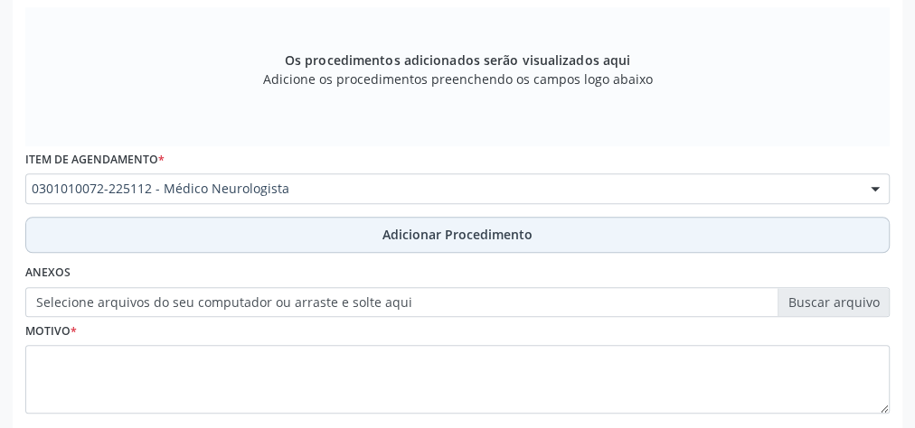
click at [448, 234] on span "Adicionar Procedimento" at bounding box center [457, 234] width 150 height 19
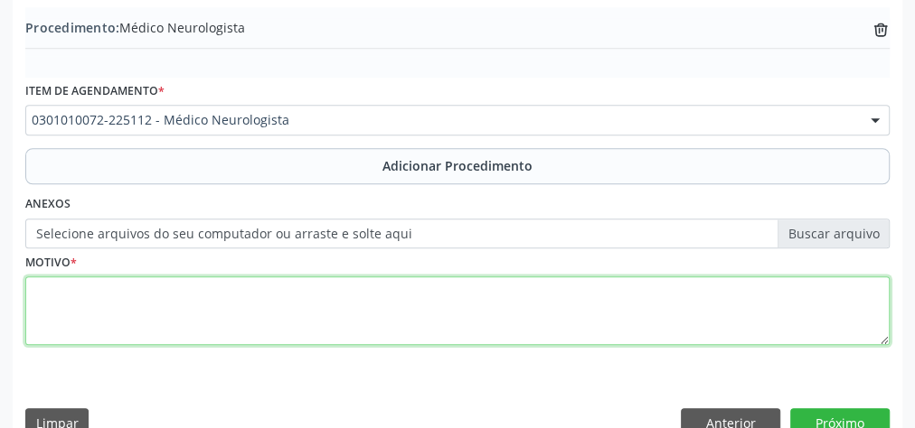
click at [353, 295] on textarea at bounding box center [457, 311] width 864 height 69
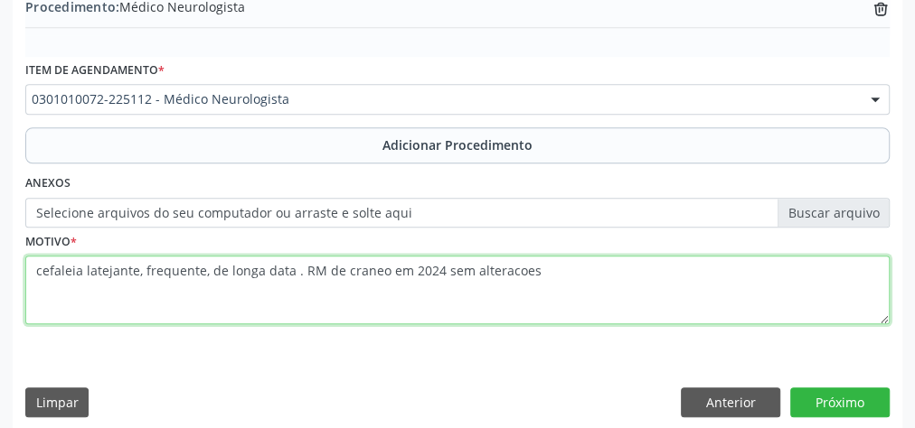
scroll to position [615, 0]
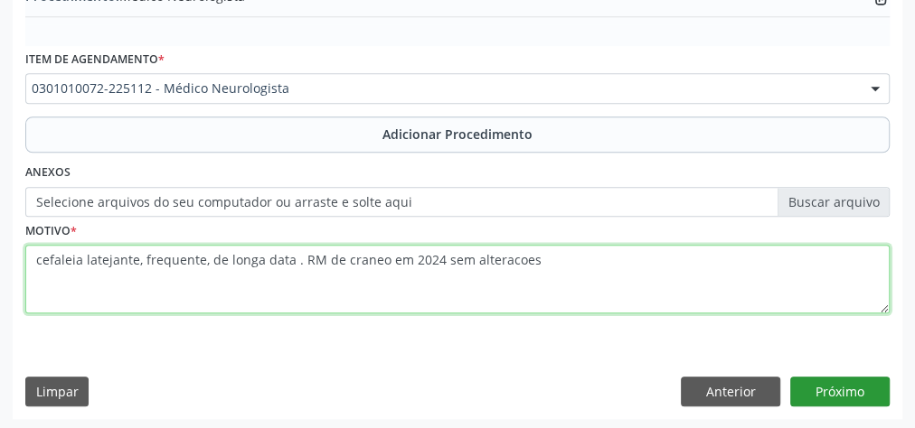
type textarea "cefaleia latejante, frequente, de longa data . RM de craneo em 2024 sem alterac…"
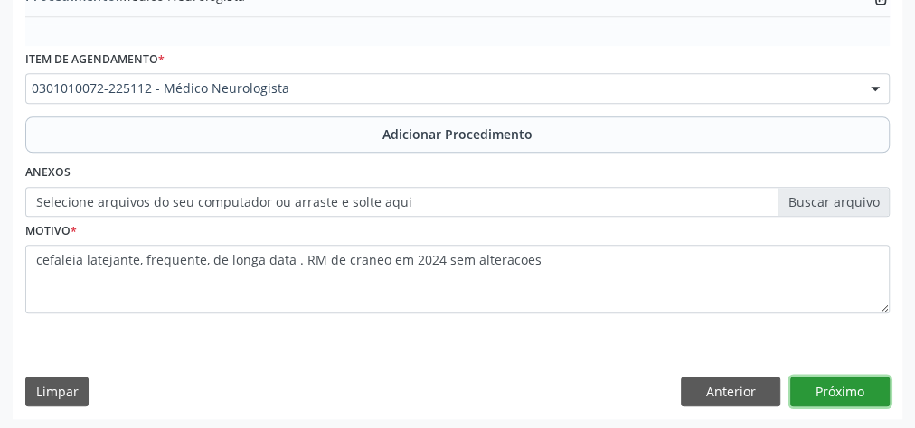
click at [859, 389] on button "Próximo" at bounding box center [839, 392] width 99 height 31
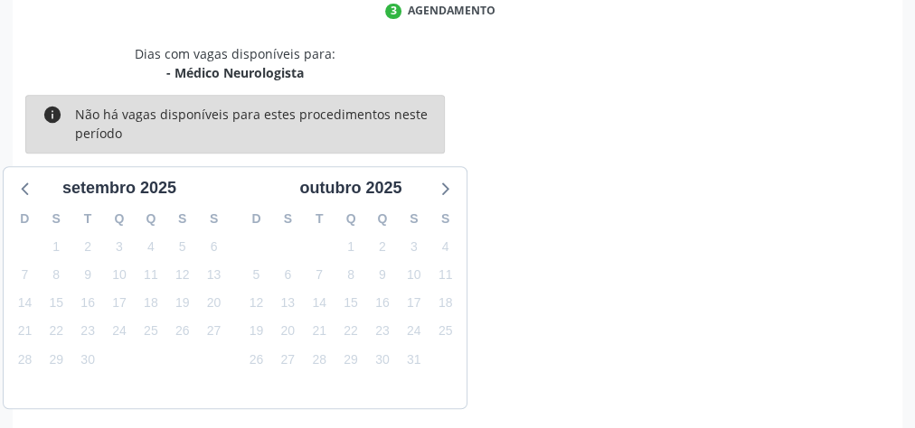
scroll to position [479, 0]
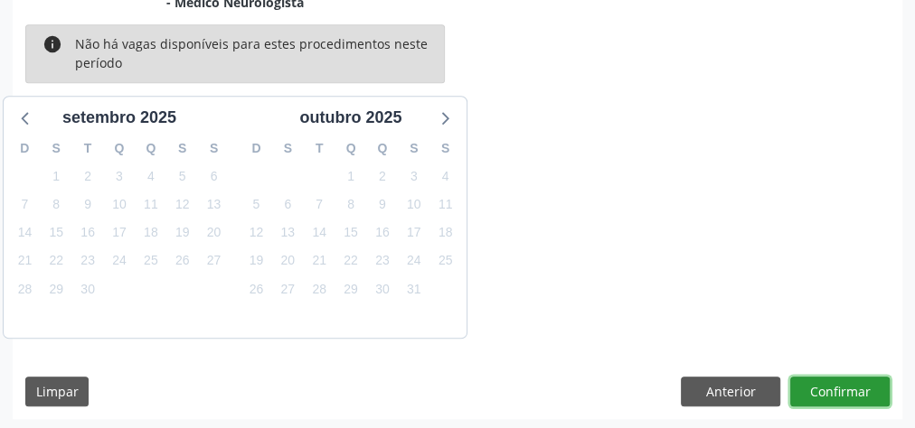
click at [859, 389] on button "Confirmar" at bounding box center [839, 392] width 99 height 31
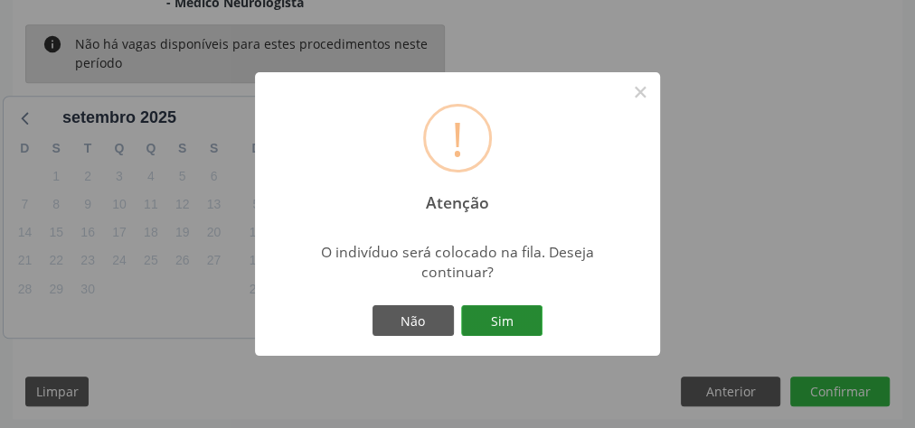
click at [511, 312] on button "Sim" at bounding box center [501, 320] width 81 height 31
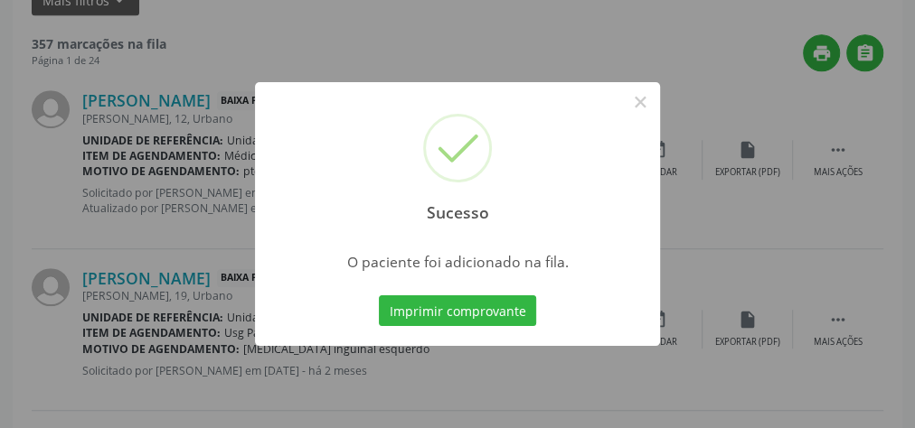
scroll to position [192, 0]
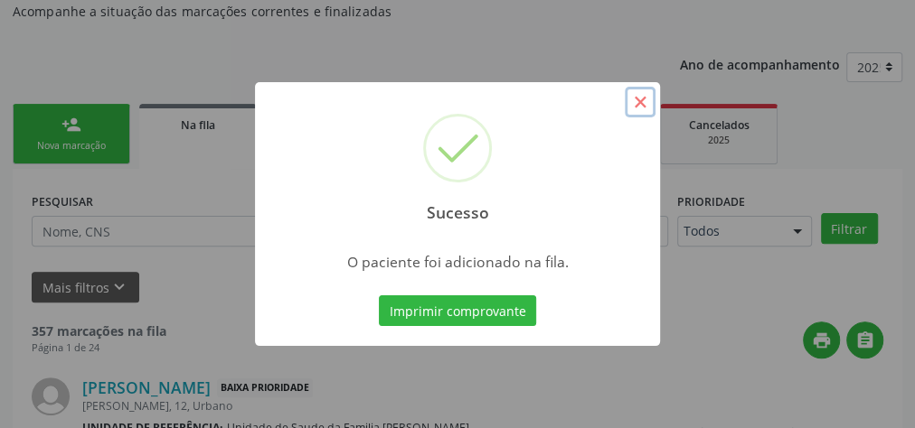
click at [640, 108] on button "×" at bounding box center [639, 102] width 31 height 31
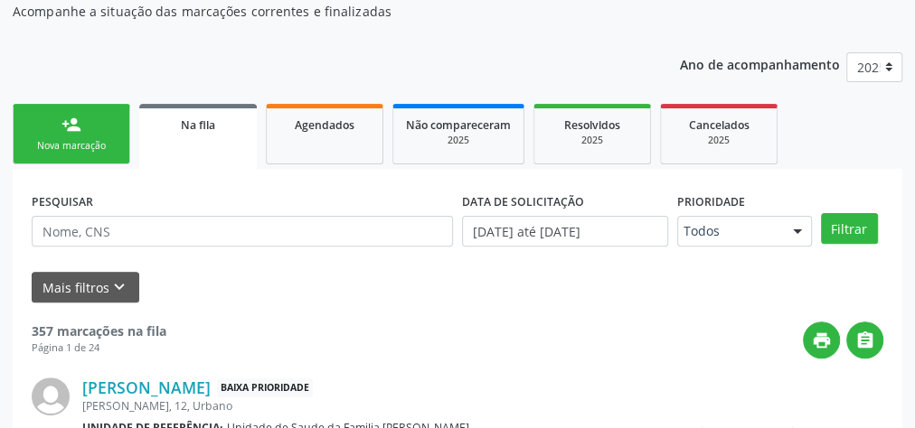
click at [105, 120] on link "person_add Nova marcação" at bounding box center [71, 134] width 117 height 61
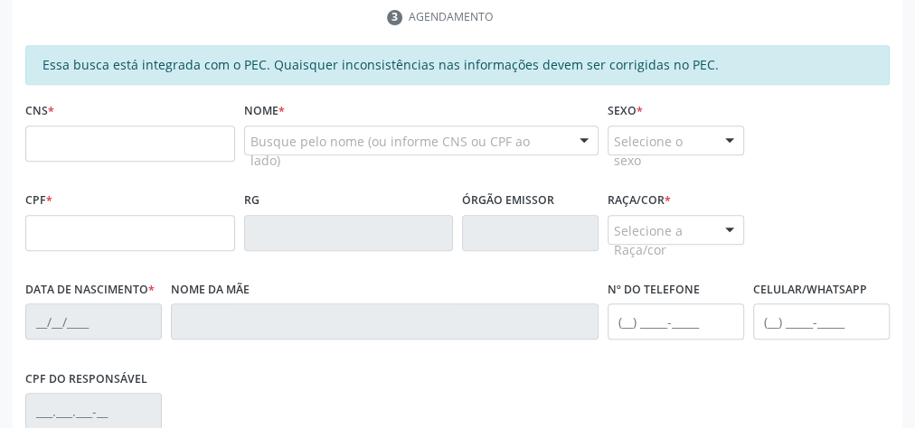
scroll to position [408, 0]
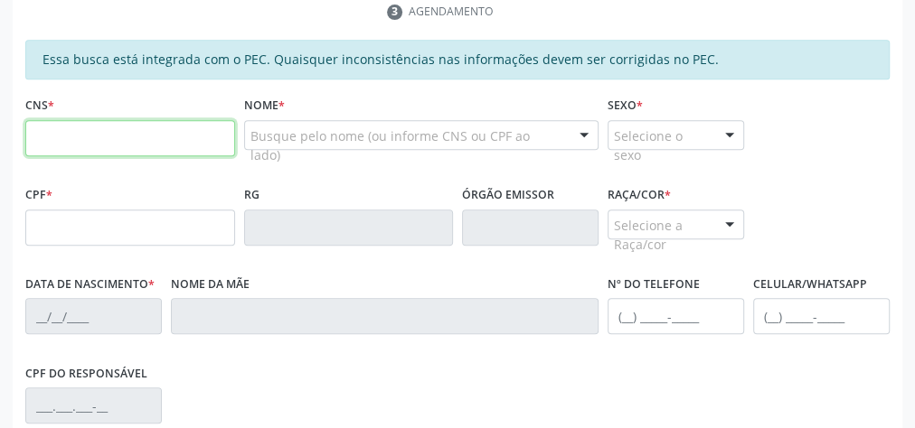
click at [183, 140] on input "text" at bounding box center [130, 138] width 210 height 36
click at [188, 140] on input "text" at bounding box center [130, 138] width 210 height 36
type input "700 6004 0864 9967"
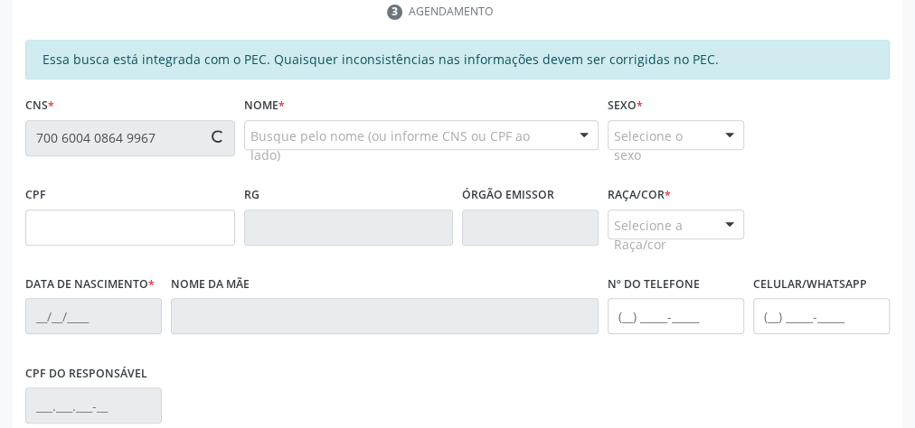
type input "069.774.044-77"
type input "[DATE]"
type input "Neuza [PERSON_NAME]"
type input "[PHONE_NUMBER]"
type input "09"
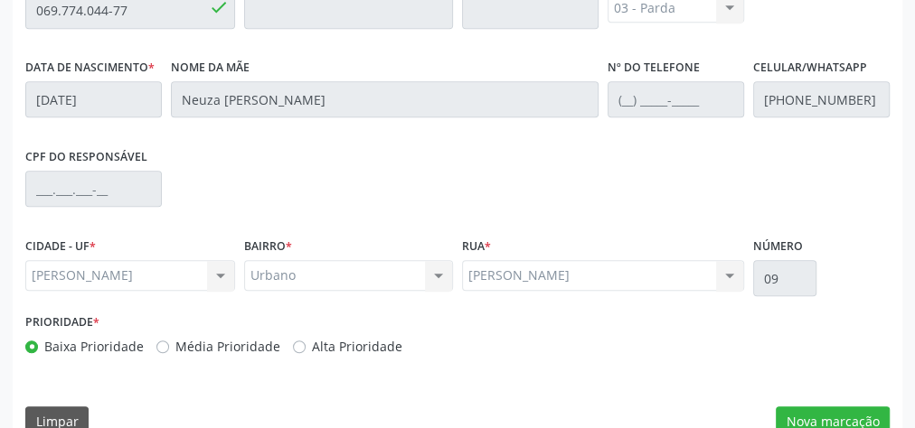
scroll to position [655, 0]
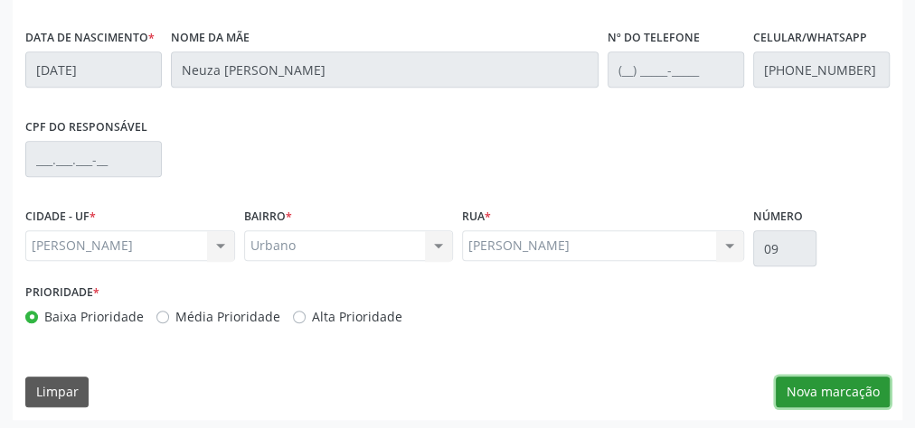
click at [842, 377] on button "Nova marcação" at bounding box center [832, 392] width 114 height 31
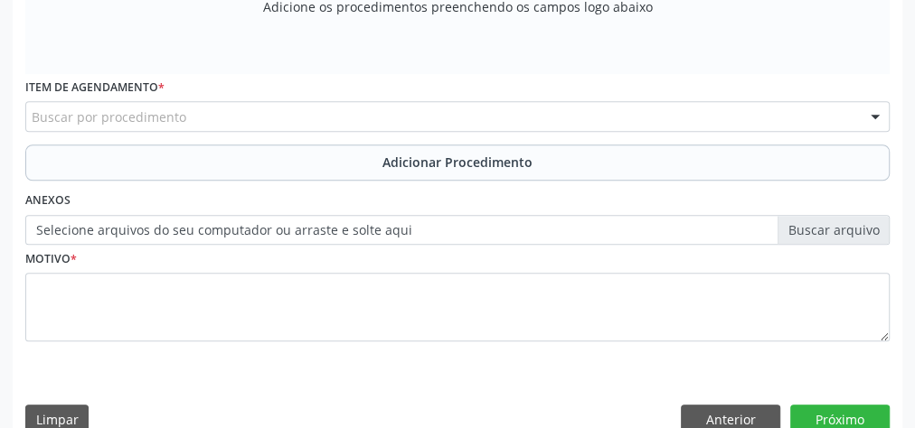
scroll to position [438, 0]
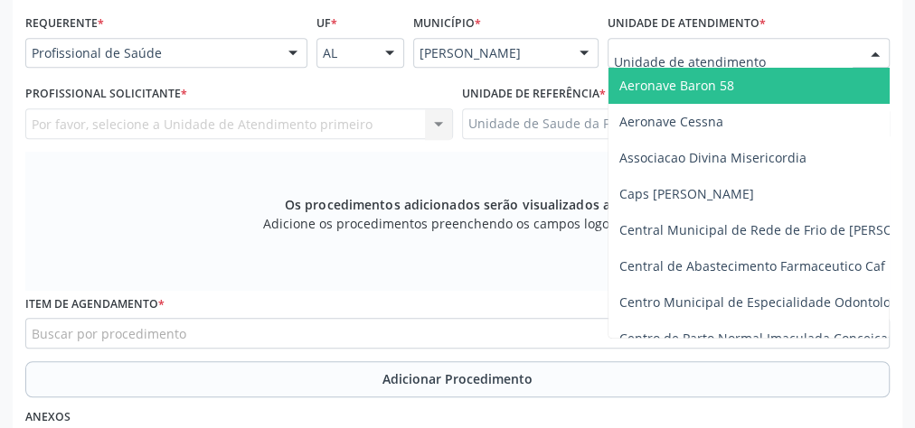
click at [780, 54] on div at bounding box center [748, 53] width 282 height 31
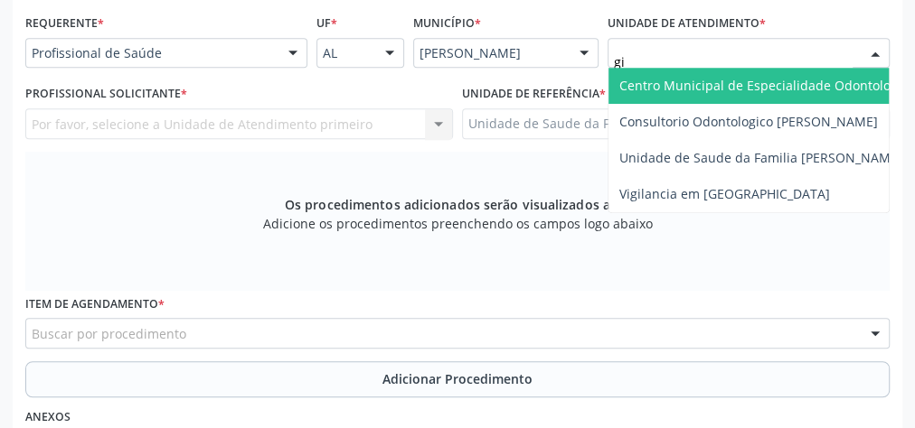
type input "gis"
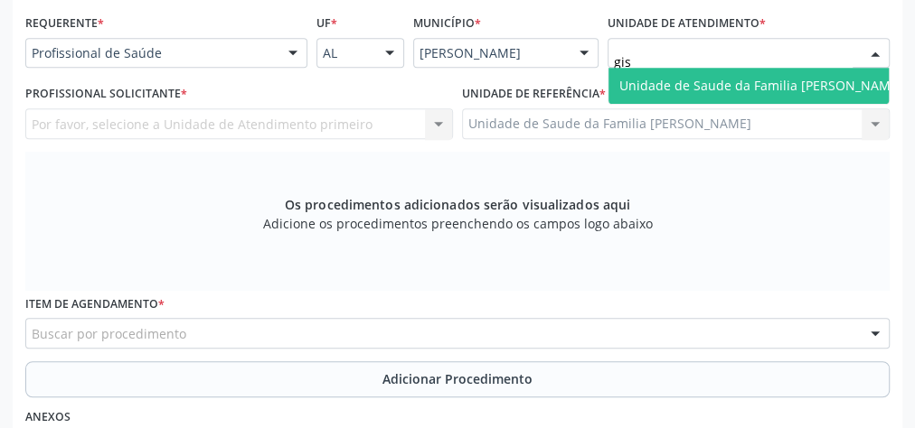
click at [767, 80] on span "Unidade de Saude da Familia [PERSON_NAME]" at bounding box center [760, 85] width 283 height 17
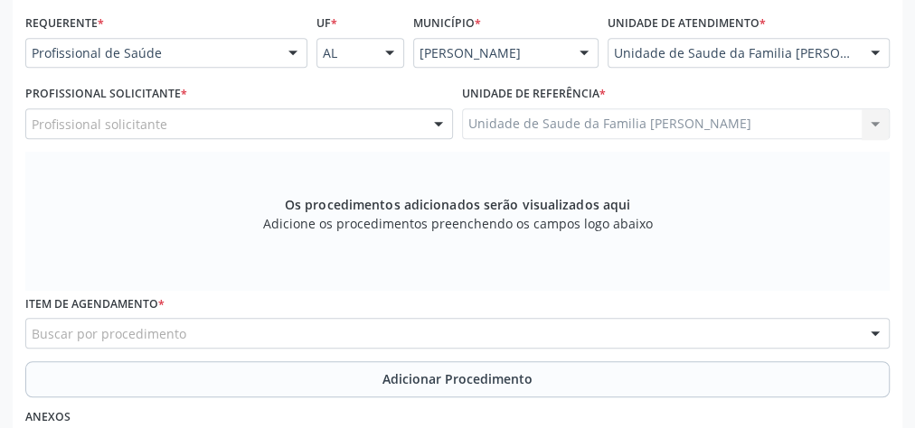
click at [438, 116] on div at bounding box center [438, 124] width 27 height 31
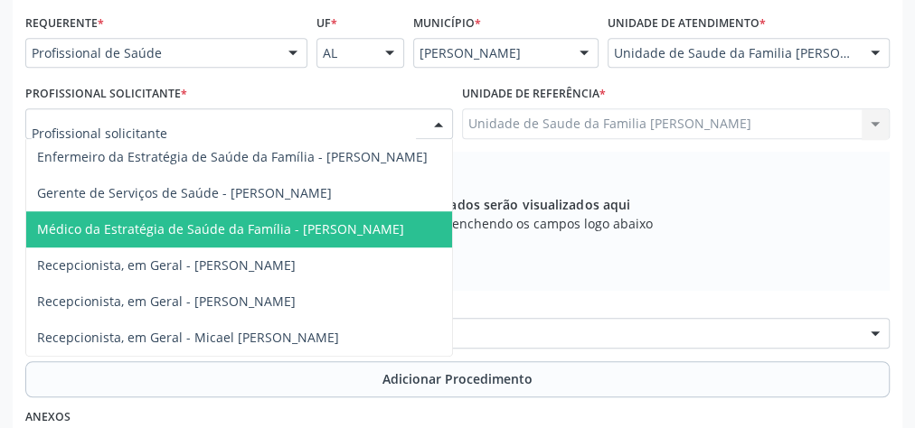
click at [243, 229] on span "Médico da Estratégia de Saúde da Família - [PERSON_NAME]" at bounding box center [220, 229] width 367 height 17
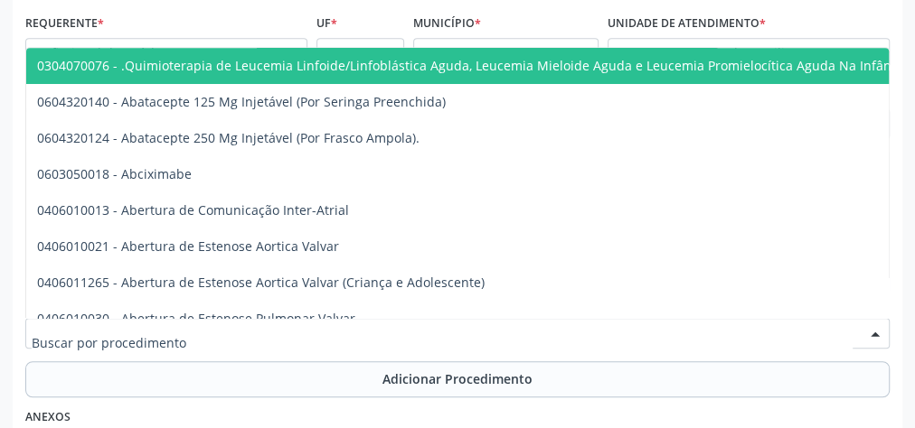
click at [230, 329] on div at bounding box center [457, 333] width 864 height 31
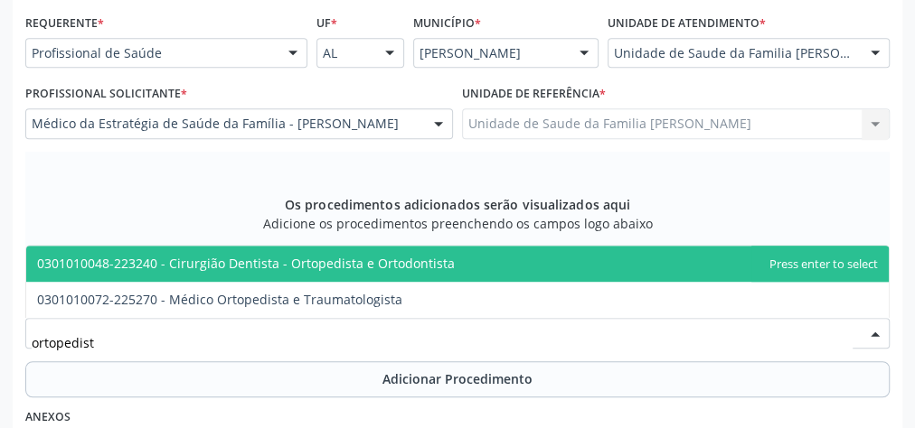
type input "ortopedista"
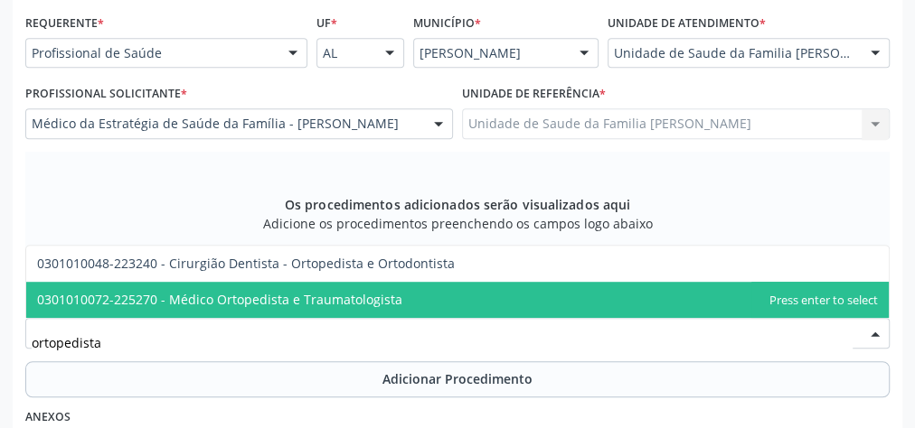
click at [324, 296] on span "0301010072-225270 - Médico Ortopedista e Traumatologista" at bounding box center [219, 299] width 365 height 17
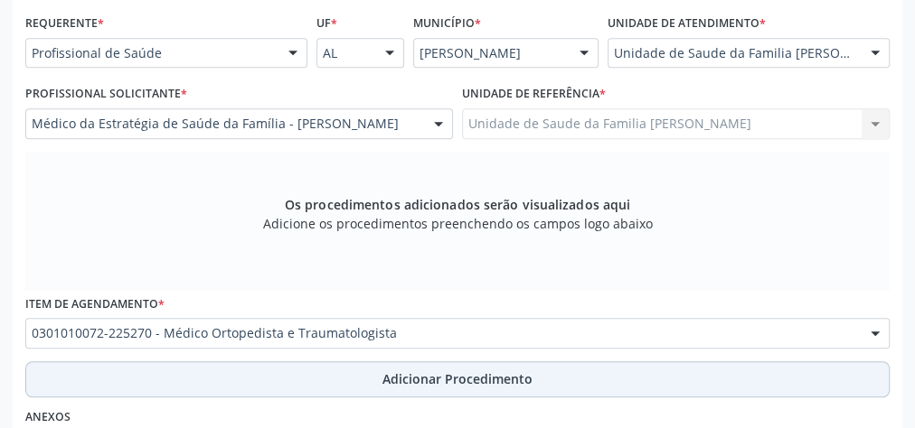
click at [483, 376] on span "Adicionar Procedimento" at bounding box center [457, 379] width 150 height 19
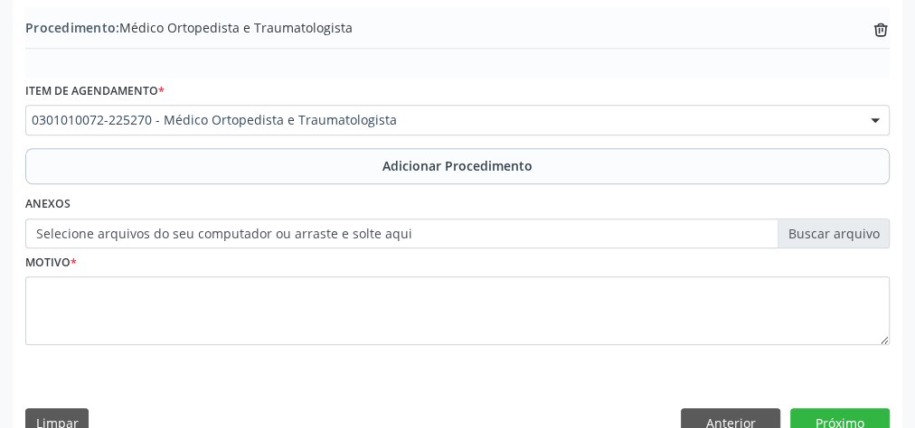
scroll to position [583, 0]
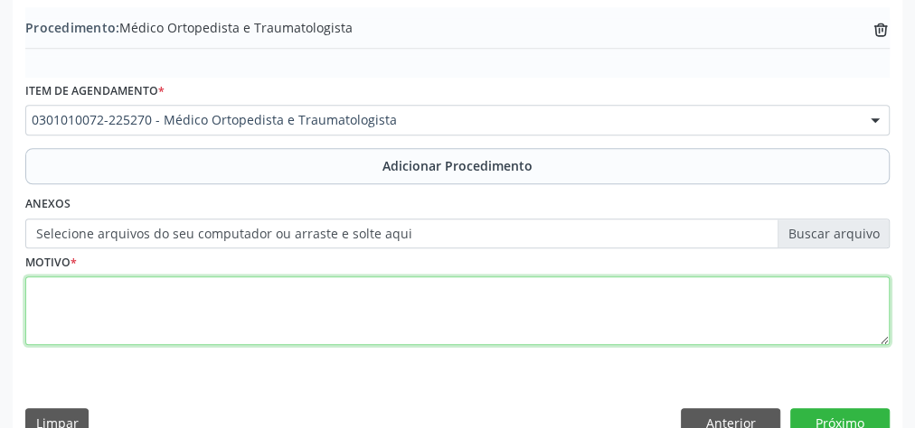
click at [276, 300] on textarea at bounding box center [457, 311] width 864 height 69
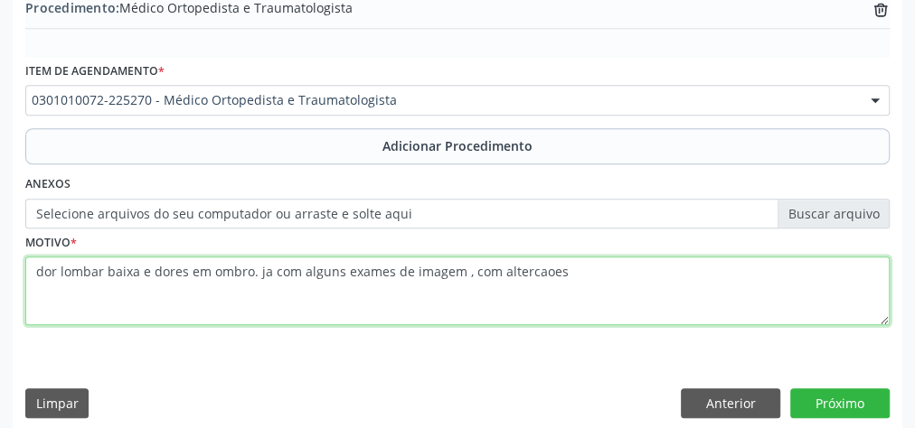
scroll to position [615, 0]
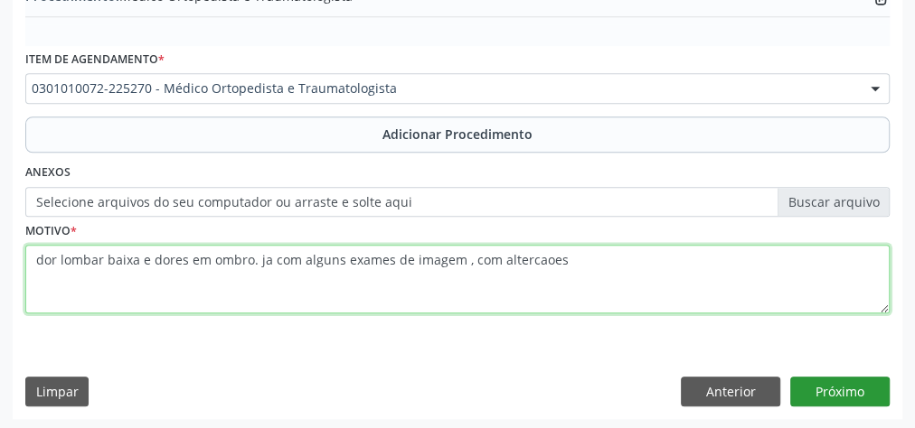
type textarea "dor lombar baixa e dores em ombro. ja com alguns exames de imagem , com alterca…"
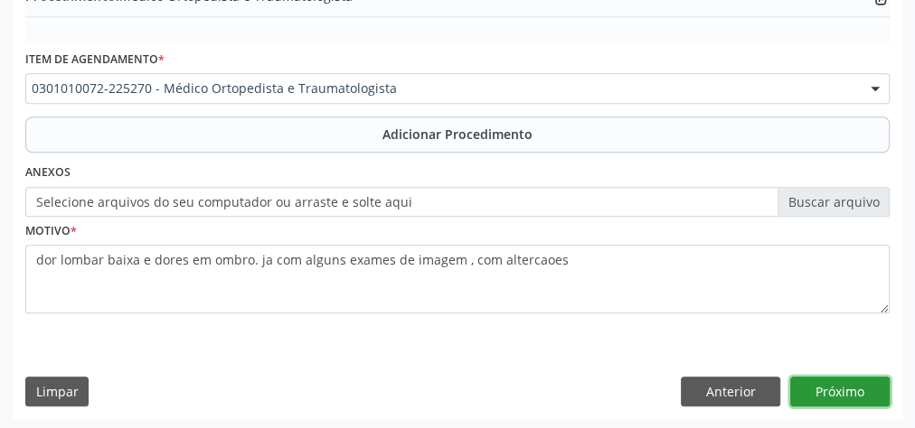
click at [861, 377] on button "Próximo" at bounding box center [839, 392] width 99 height 31
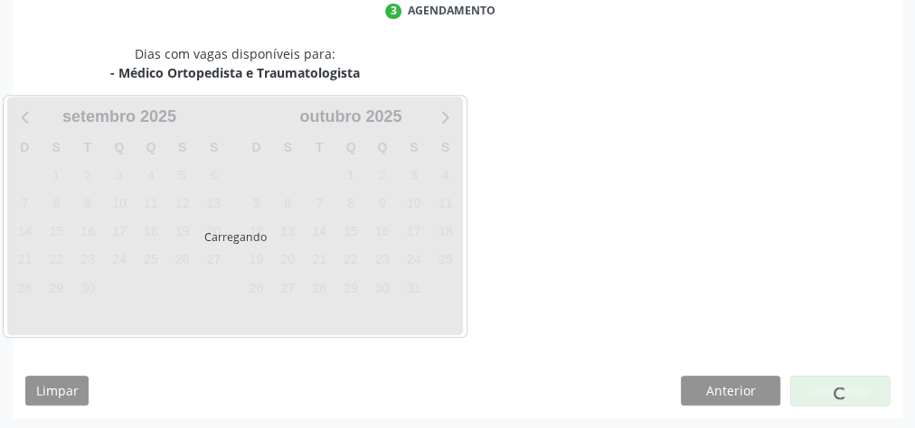
scroll to position [479, 0]
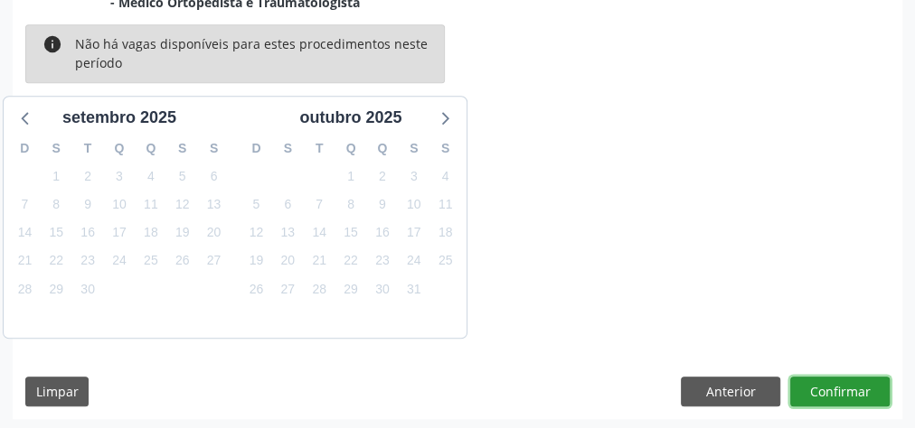
click at [861, 377] on button "Confirmar" at bounding box center [839, 392] width 99 height 31
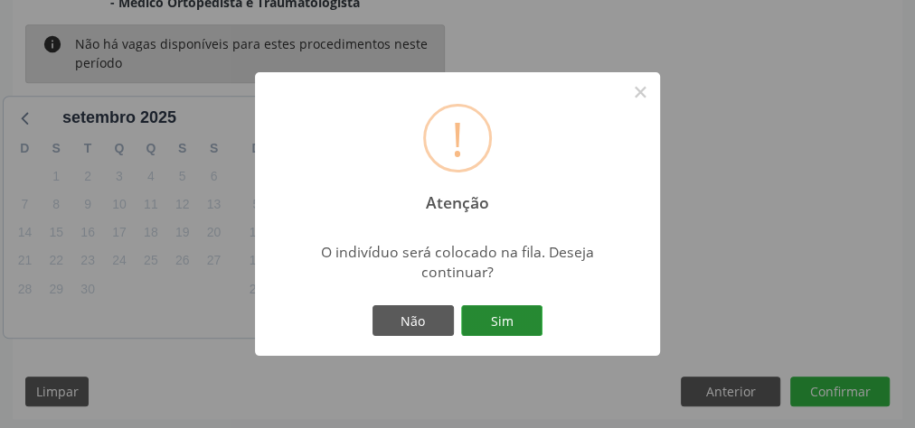
click at [506, 316] on button "Sim" at bounding box center [501, 320] width 81 height 31
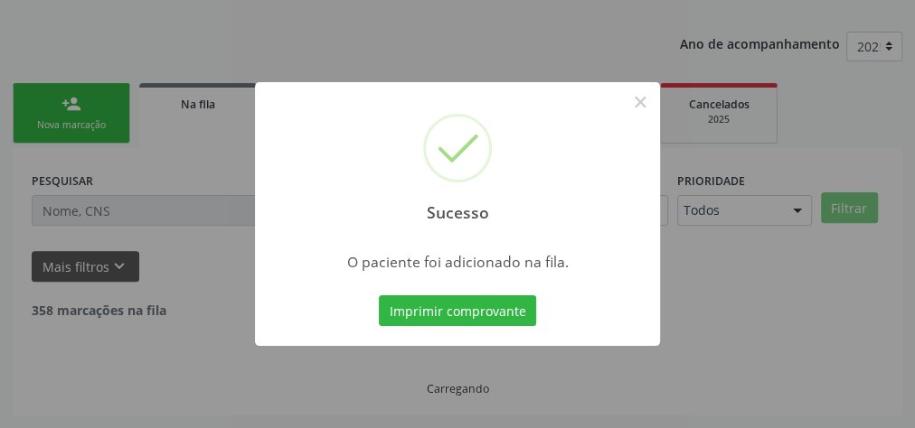
scroll to position [192, 0]
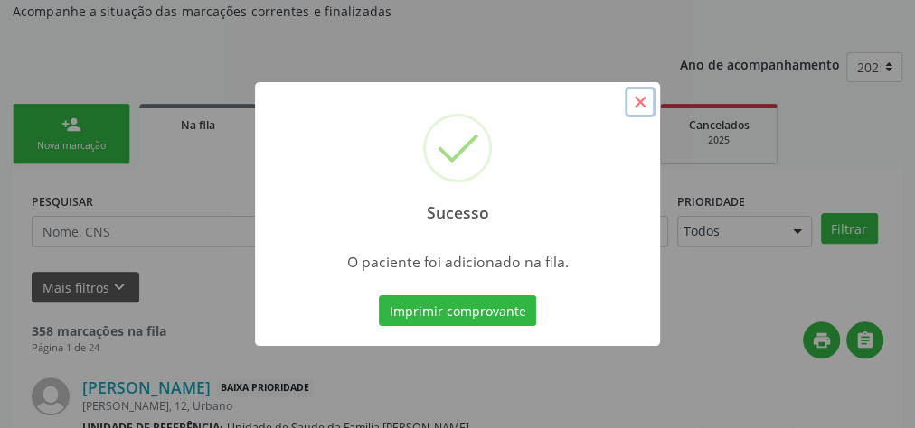
click at [646, 102] on button "×" at bounding box center [639, 102] width 31 height 31
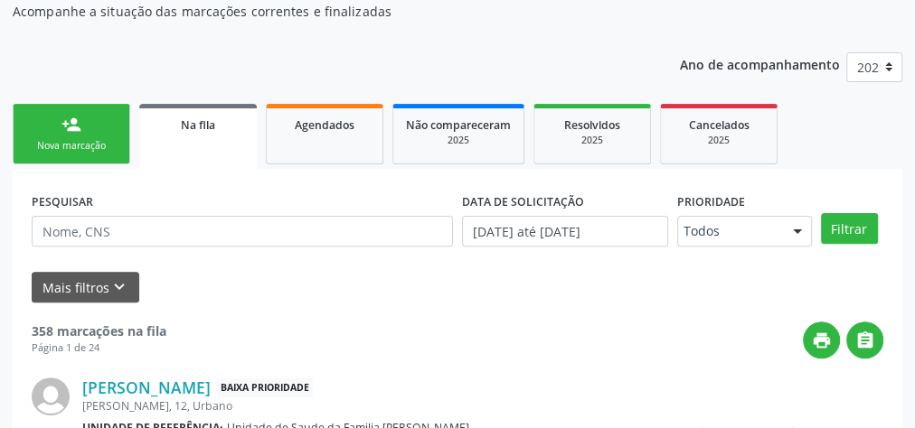
click at [37, 146] on div "Nova marcação" at bounding box center [71, 146] width 90 height 14
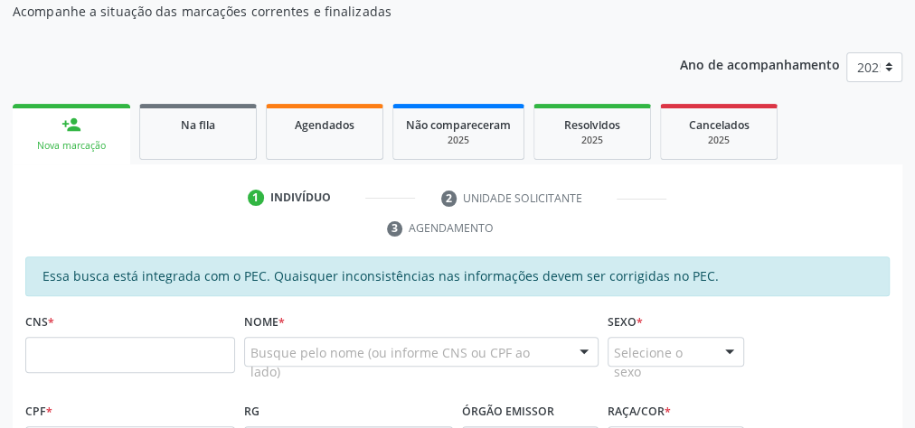
click at [37, 146] on div "Nova marcação" at bounding box center [71, 146] width 92 height 14
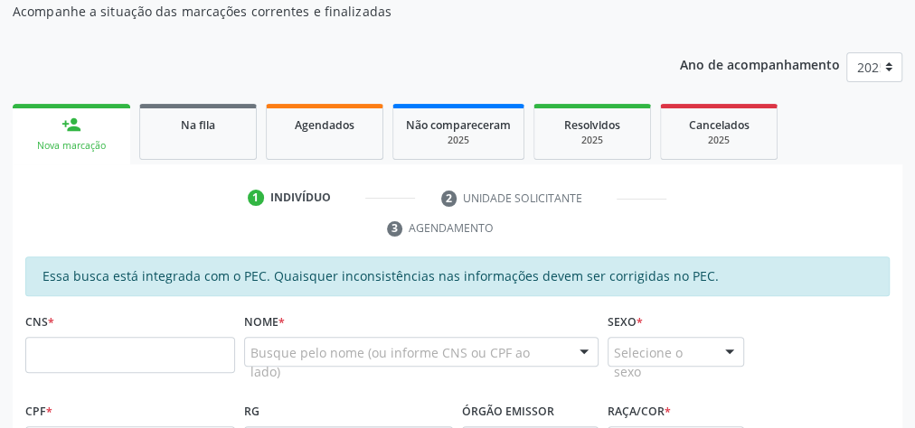
click at [37, 146] on div "Nova marcação" at bounding box center [71, 146] width 92 height 14
click at [7, 131] on div "Acompanhamento Acompanhe a situação das marcações correntes e finalizadas Relat…" at bounding box center [457, 414] width 915 height 963
click at [29, 139] on div "Nova marcação" at bounding box center [71, 146] width 92 height 14
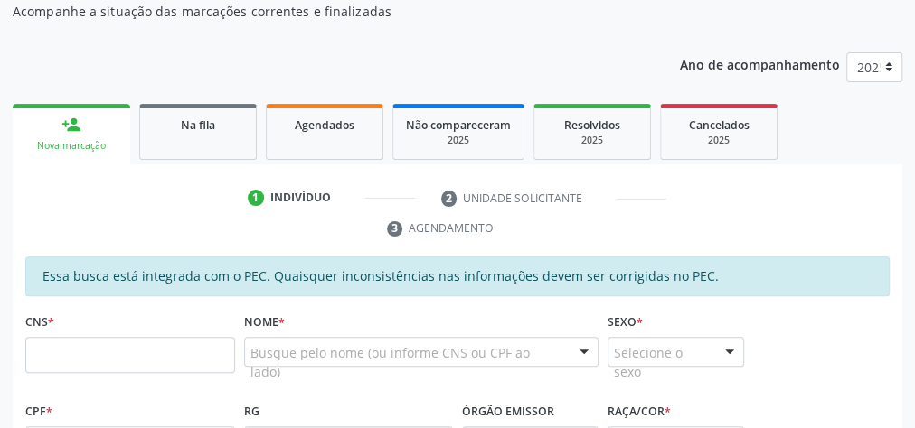
click at [23, 142] on link "person_add Nova marcação" at bounding box center [71, 134] width 117 height 61
click at [20, 137] on link "person_add Nova marcação" at bounding box center [71, 134] width 117 height 61
click at [22, 141] on link "person_add Nova marcação" at bounding box center [71, 134] width 117 height 61
click at [22, 143] on link "person_add Nova marcação" at bounding box center [71, 134] width 117 height 61
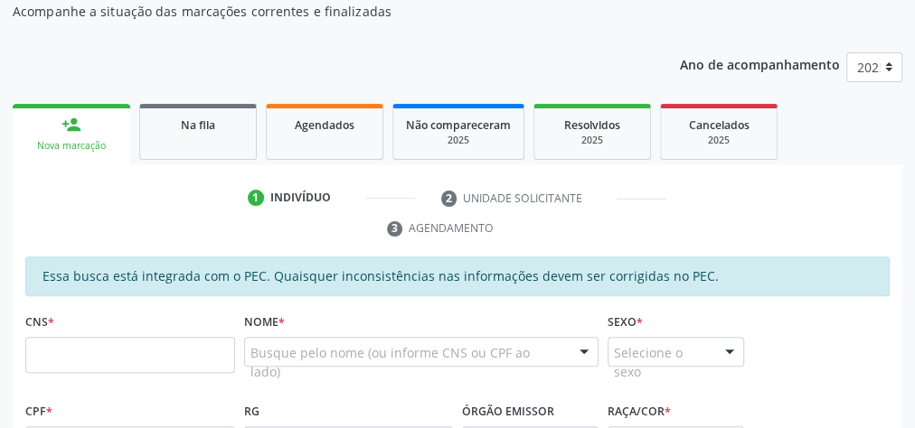
click at [26, 149] on div "Nova marcação" at bounding box center [71, 146] width 92 height 14
click at [92, 144] on div "Nova marcação" at bounding box center [71, 146] width 92 height 14
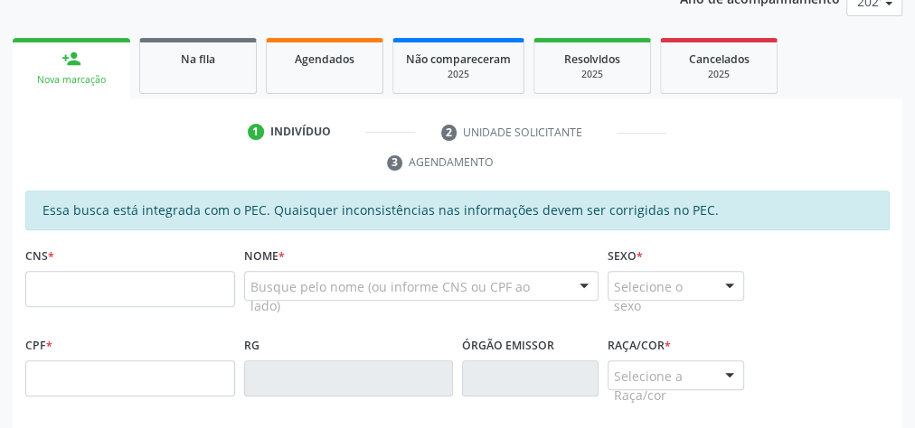
scroll to position [336, 0]
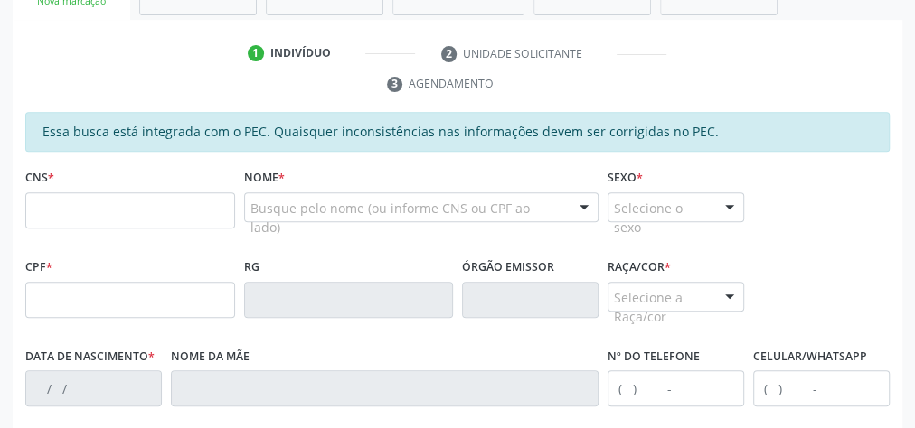
drag, startPoint x: 117, startPoint y: 197, endPoint x: 102, endPoint y: 160, distance: 39.8
click at [117, 197] on input "text" at bounding box center [130, 210] width 210 height 36
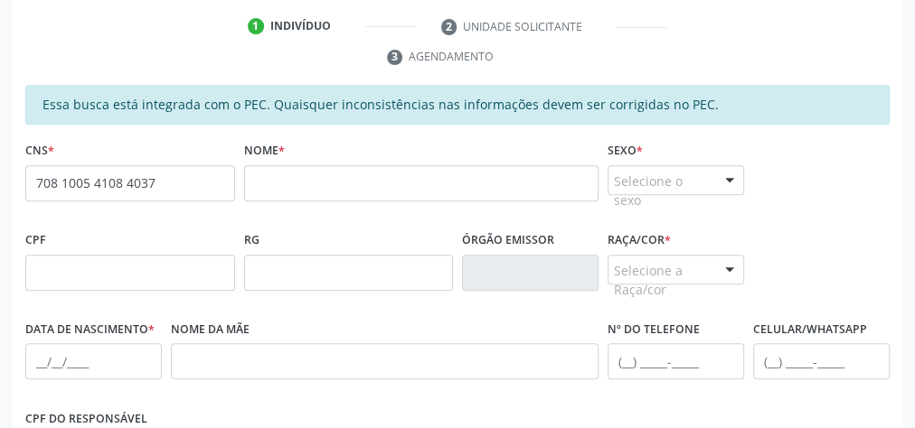
scroll to position [438, 0]
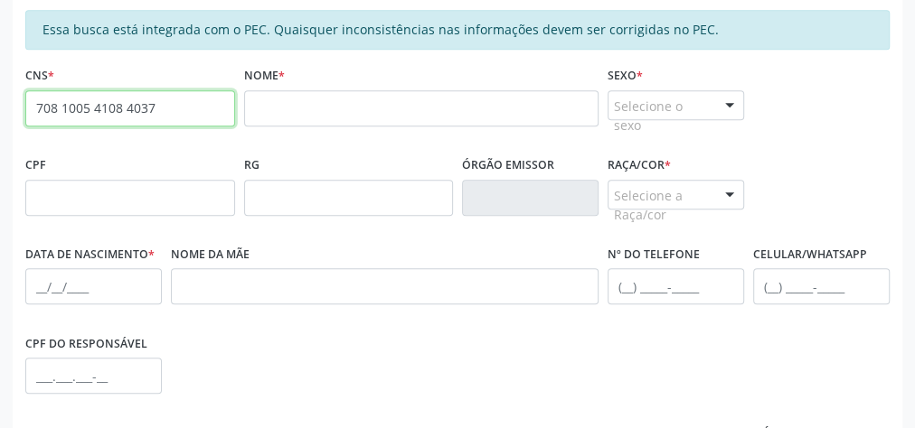
click at [212, 117] on input "708 1005 4108 4037" at bounding box center [130, 108] width 210 height 36
type input "7"
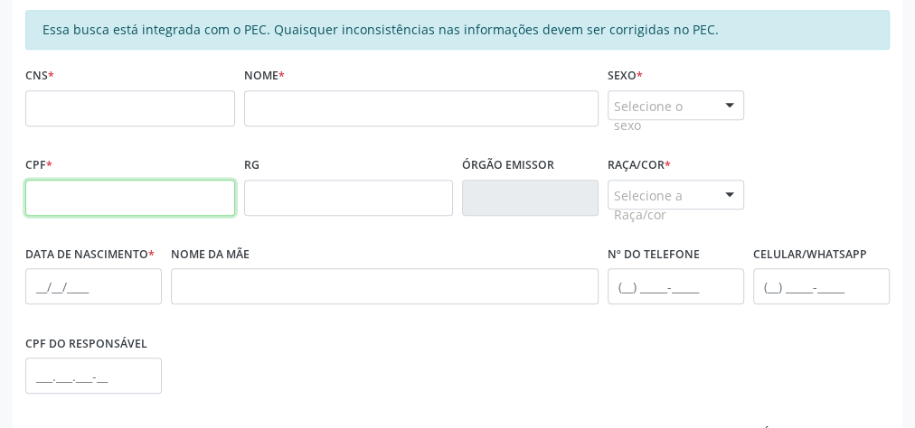
click at [151, 203] on input "text" at bounding box center [130, 198] width 210 height 36
type input "041.325.634-05"
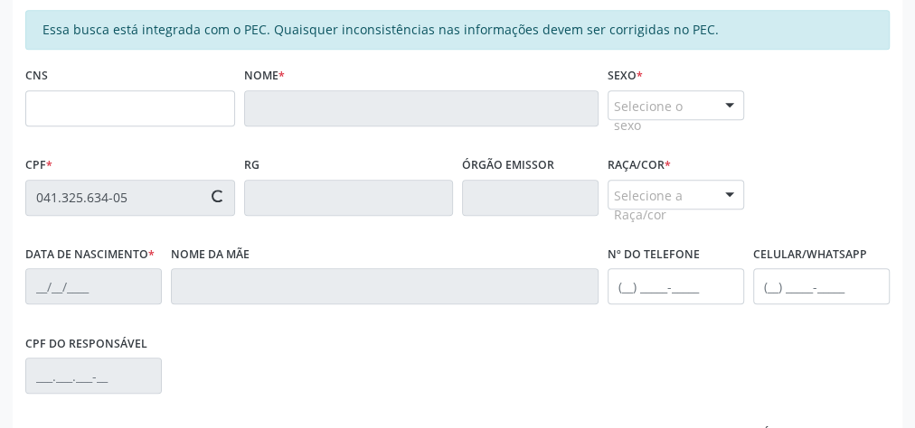
type input "703 4028 6446 6800"
type input "09/03/1980"
type input "Maria Feitosa de Melo"
type input "(82) 99421-7807"
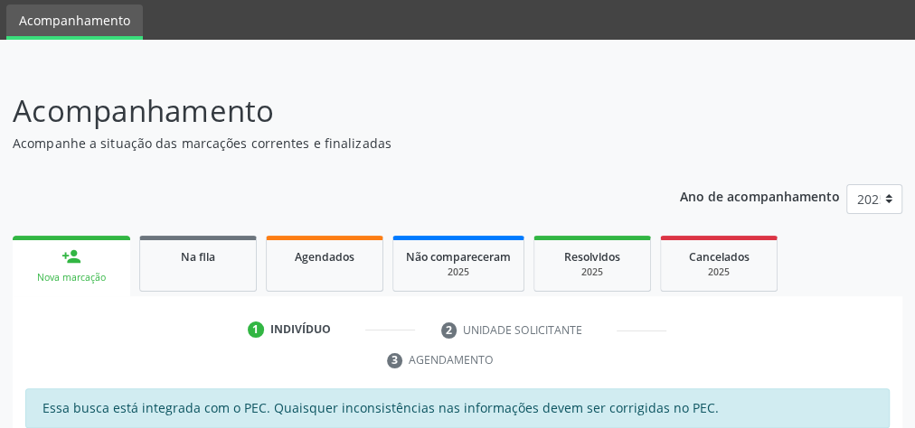
scroll to position [0, 0]
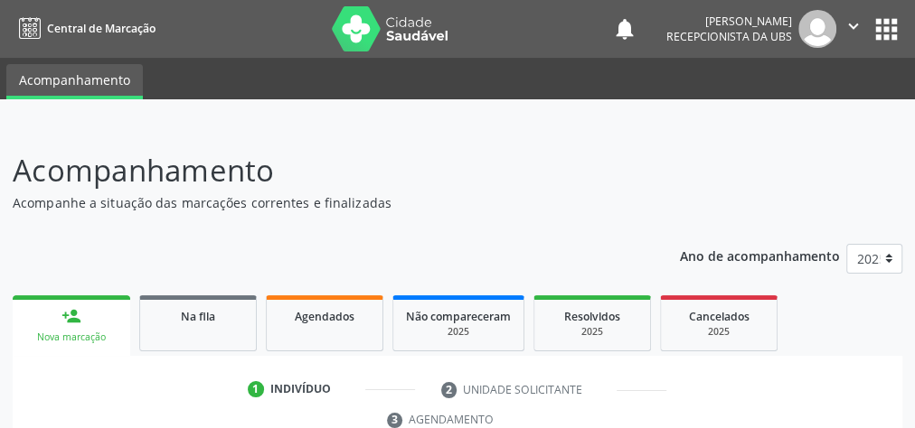
click at [422, 167] on p "Acompanhamento" at bounding box center [324, 170] width 623 height 45
drag, startPoint x: 355, startPoint y: 181, endPoint x: 816, endPoint y: 131, distance: 463.6
drag, startPoint x: 816, startPoint y: 131, endPoint x: 899, endPoint y: 135, distance: 83.2
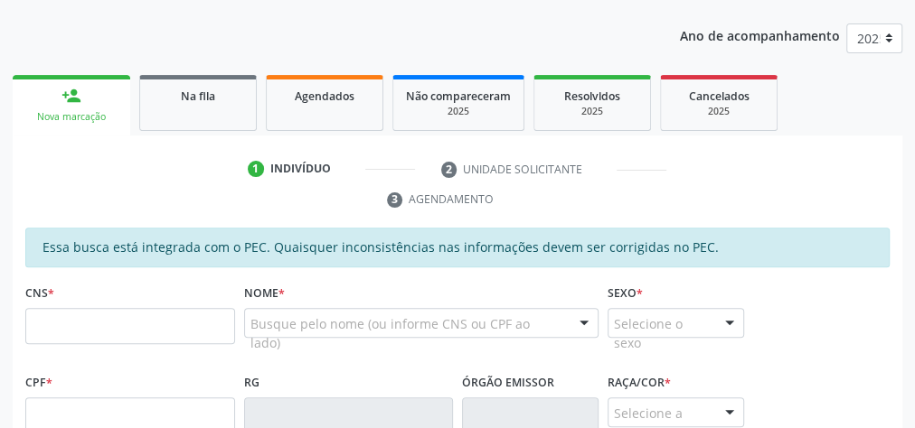
scroll to position [289, 0]
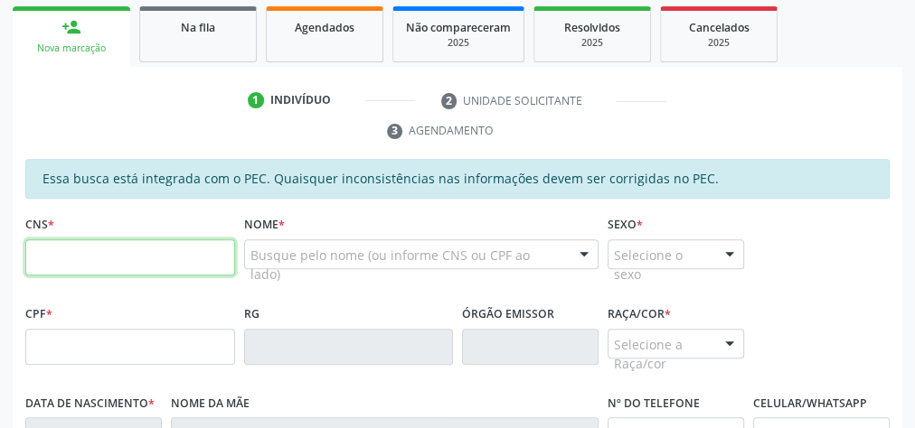
click at [196, 252] on input "text" at bounding box center [130, 257] width 210 height 36
type input "703 4063 7041 7500"
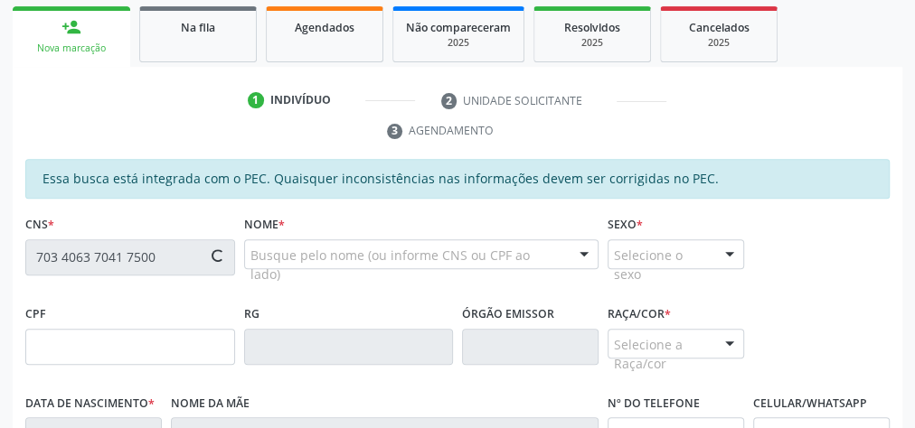
type input "011.598.904-80"
type input "01/10/1980"
type input "Maria Jose dos Santos da Silva"
type input "(82) 99336-1947"
type input "26"
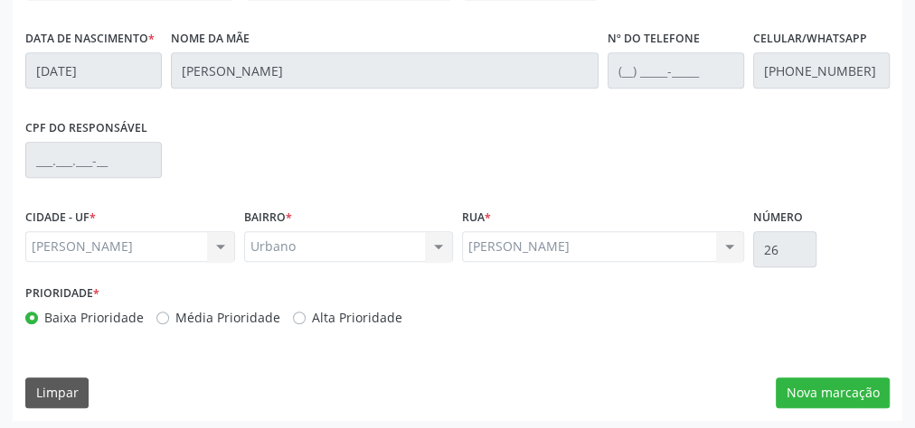
scroll to position [655, 0]
click at [855, 383] on button "Nova marcação" at bounding box center [832, 392] width 114 height 31
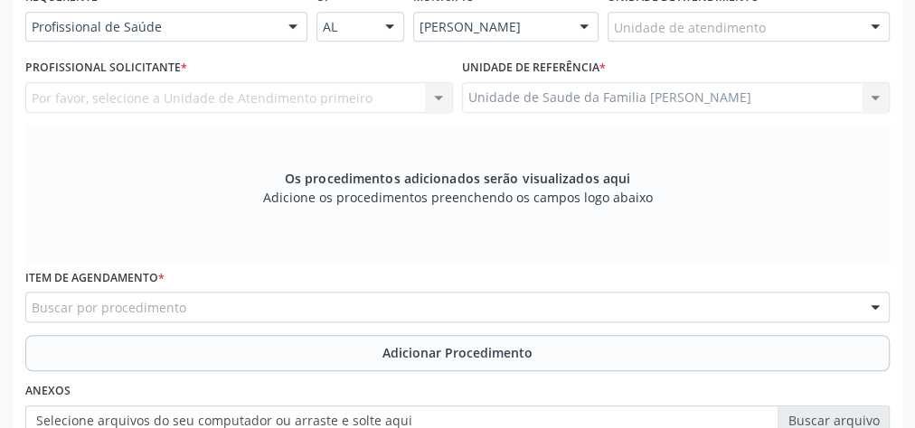
scroll to position [366, 0]
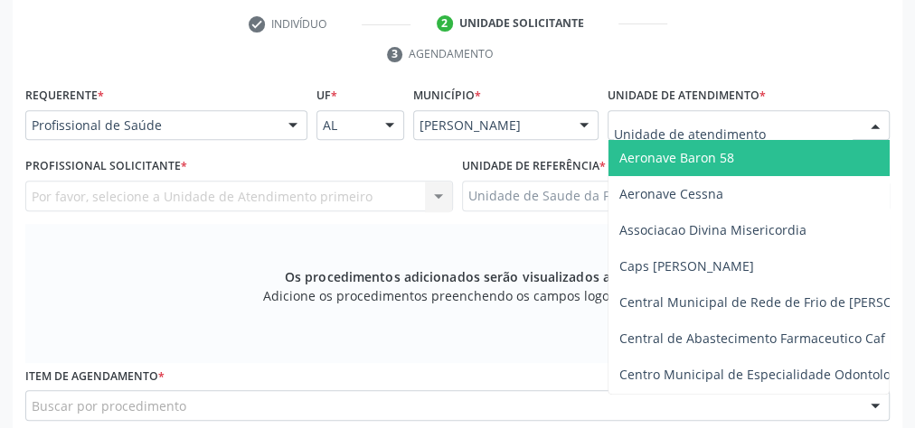
click at [779, 114] on div at bounding box center [748, 125] width 282 height 31
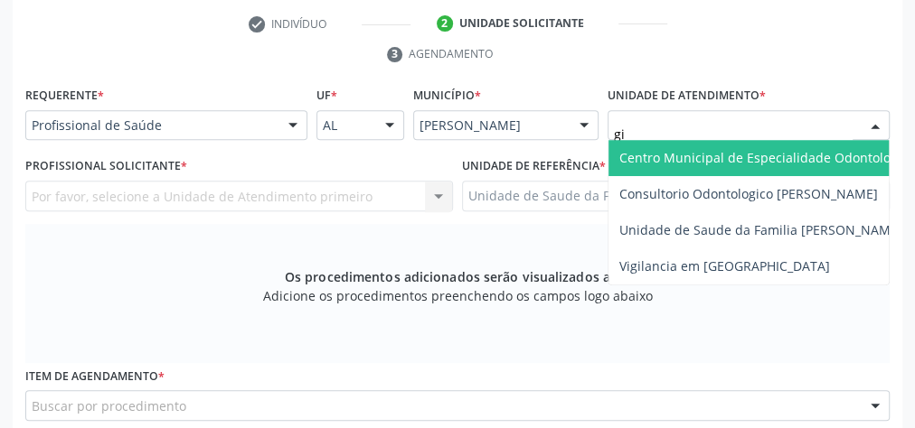
type input "gis"
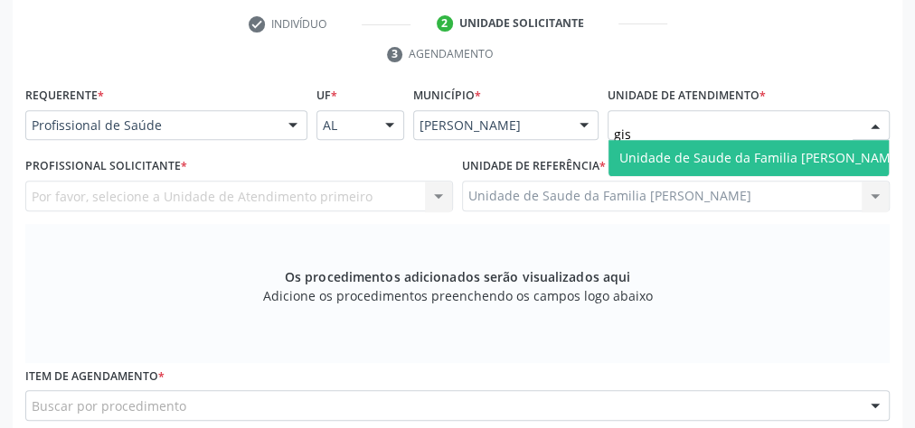
click at [776, 159] on span "Unidade de Saude da Familia [PERSON_NAME]" at bounding box center [760, 157] width 283 height 17
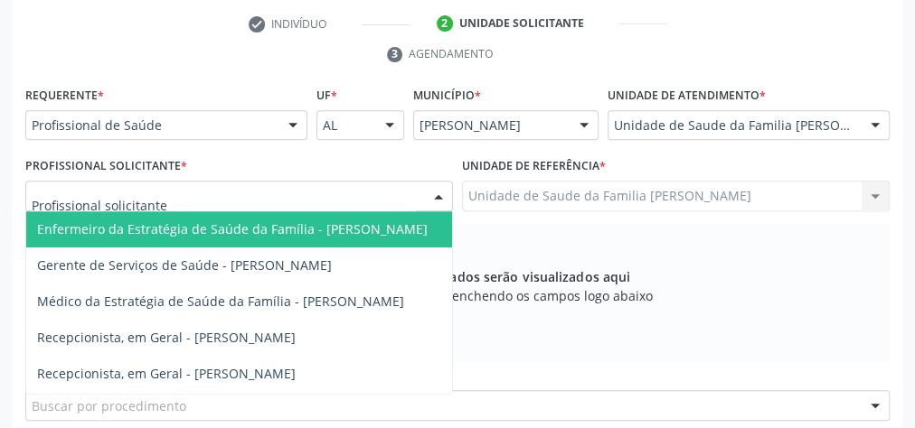
click at [434, 190] on div at bounding box center [438, 197] width 27 height 31
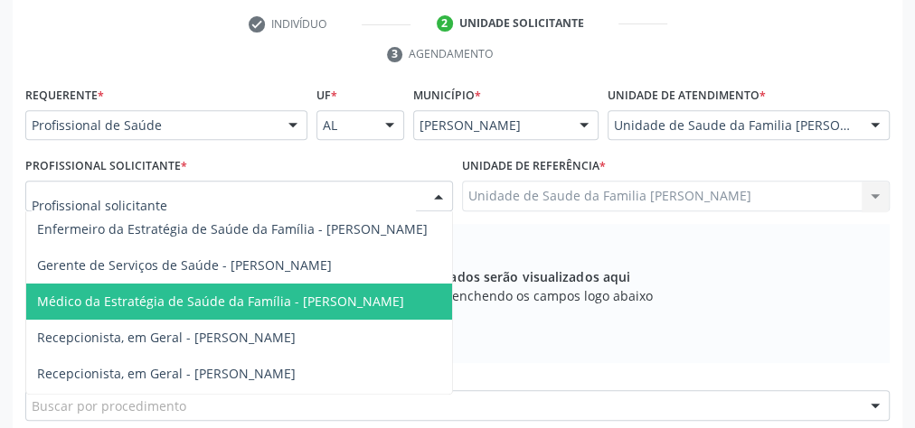
click at [238, 293] on span "Médico da Estratégia de Saúde da Família - [PERSON_NAME]" at bounding box center [220, 301] width 367 height 17
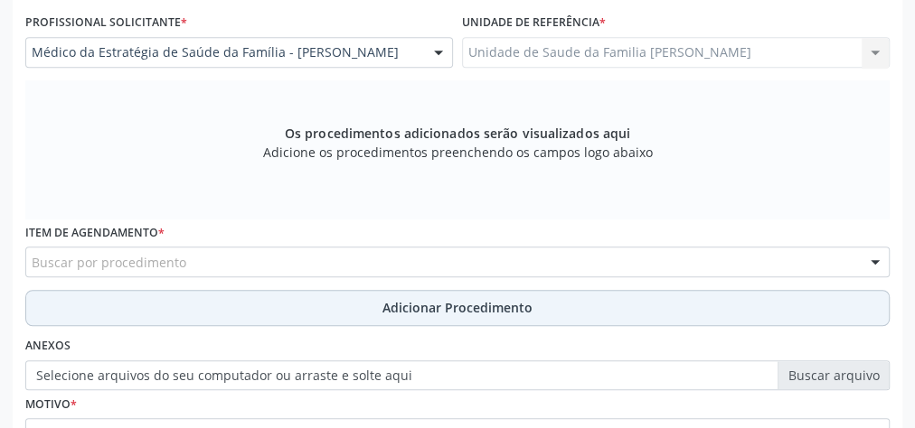
scroll to position [511, 0]
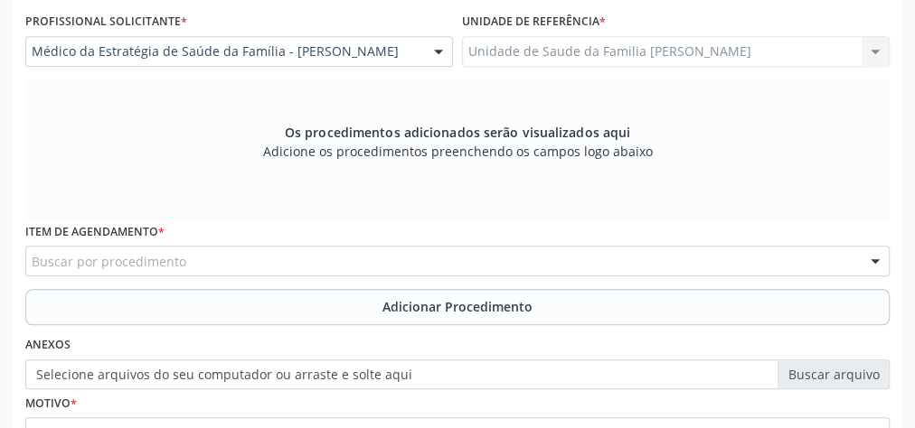
click at [331, 254] on div "Buscar por procedimento" at bounding box center [457, 261] width 864 height 31
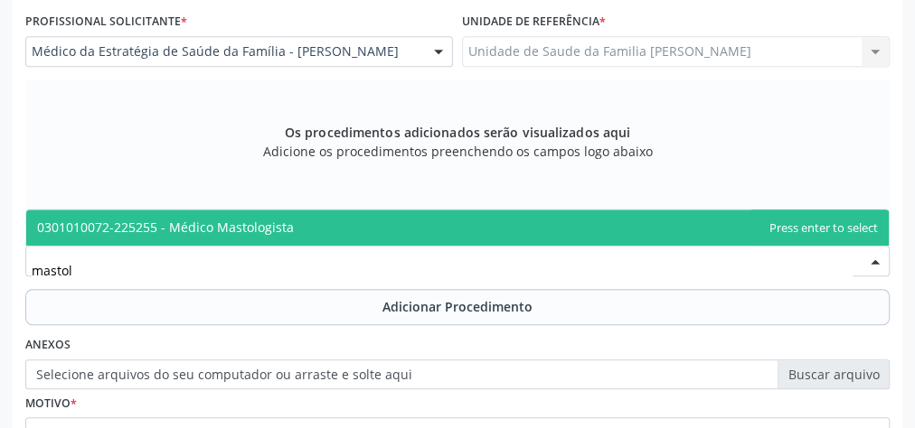
type input "mastolo"
click at [288, 224] on span "0301010072-225255 - Médico Mastologista" at bounding box center [457, 228] width 862 height 36
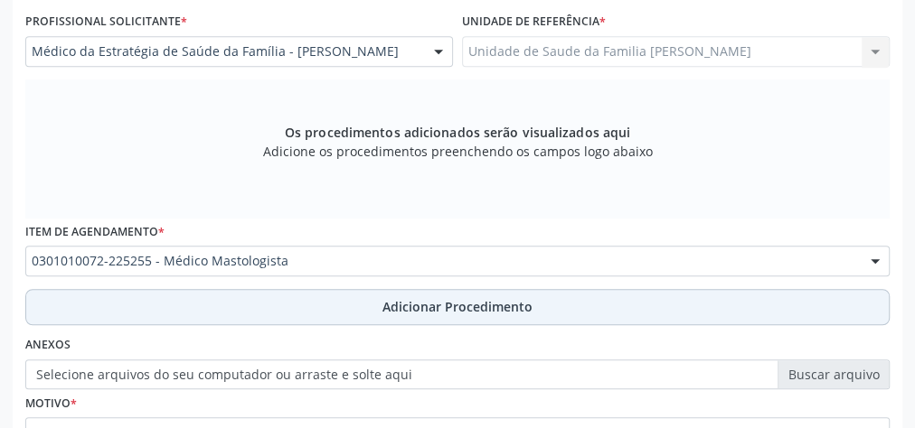
click at [441, 293] on button "Adicionar Procedimento" at bounding box center [457, 307] width 864 height 36
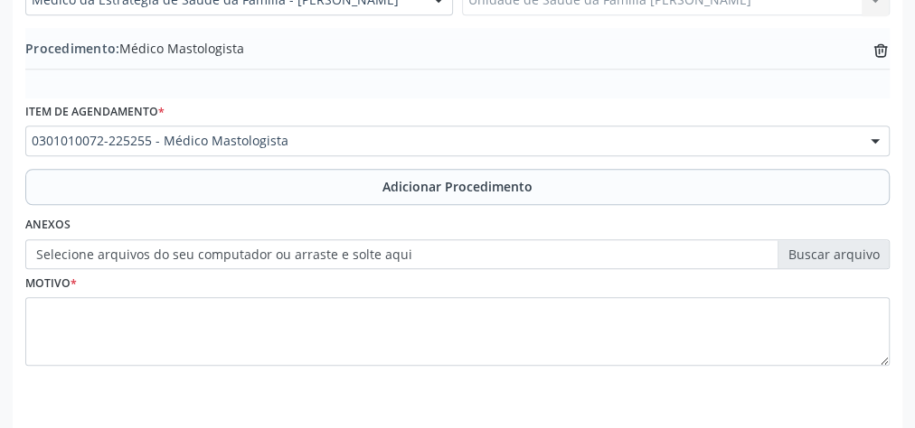
scroll to position [583, 0]
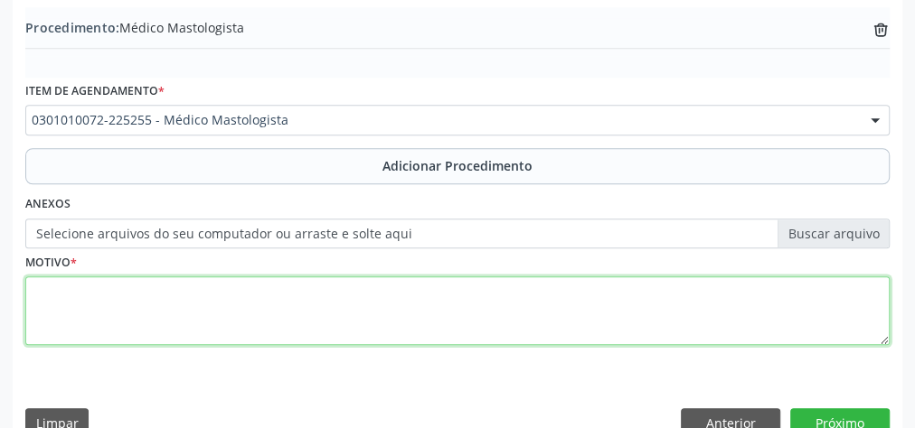
click at [360, 308] on textarea at bounding box center [457, 311] width 864 height 69
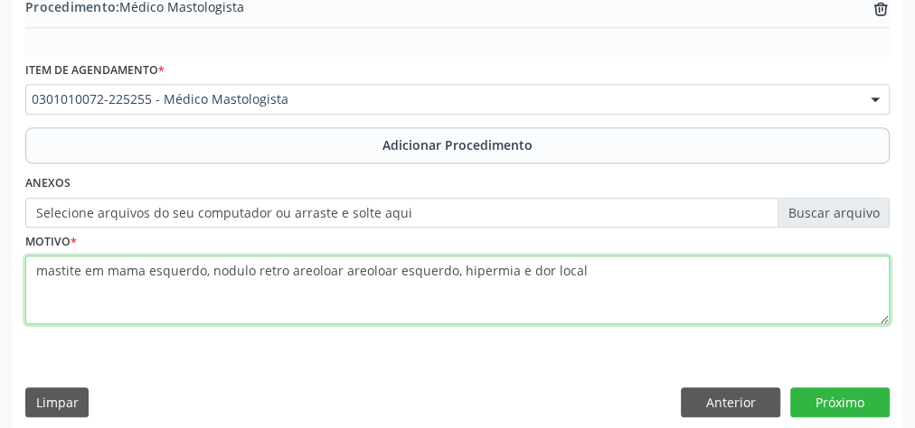
scroll to position [615, 0]
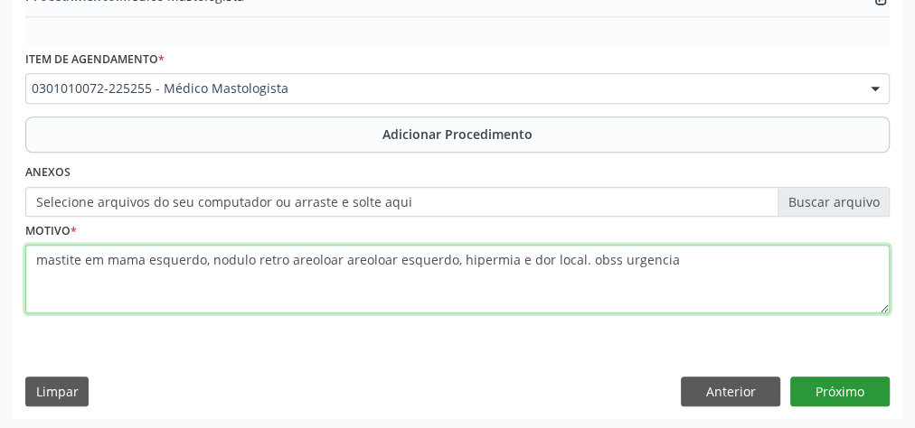
type textarea "mastite em mama esquerdo, nodulo retro areoloar areoloar esquerdo, hipermia e d…"
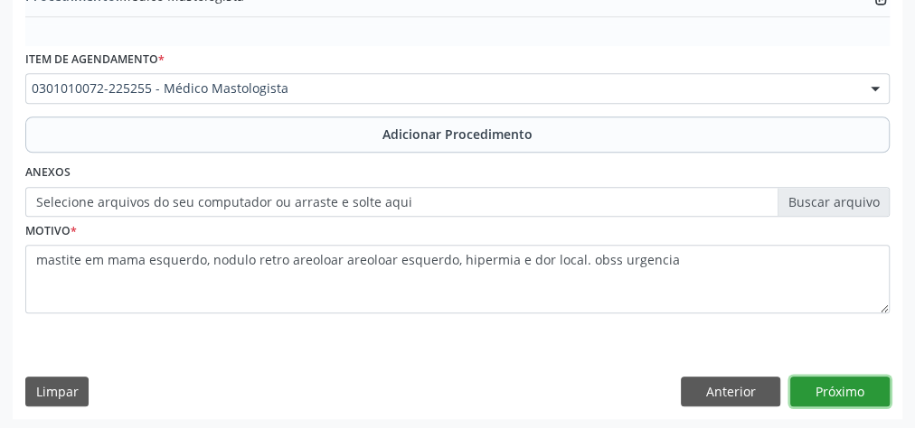
click at [836, 384] on button "Próximo" at bounding box center [839, 392] width 99 height 31
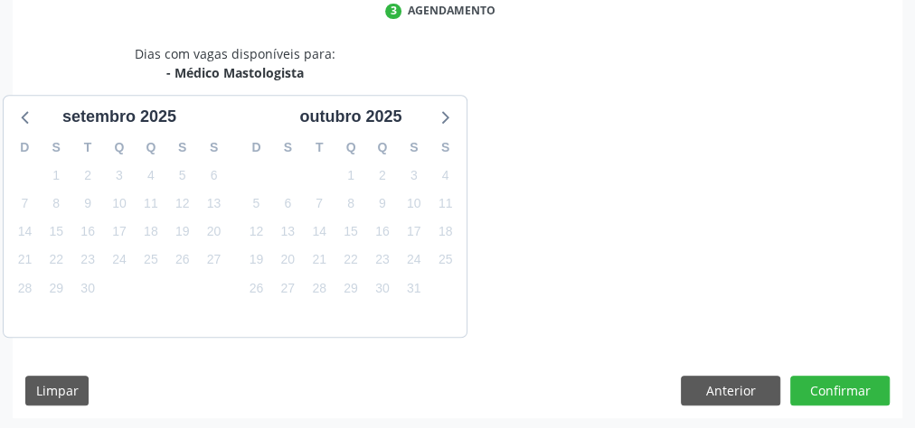
scroll to position [479, 0]
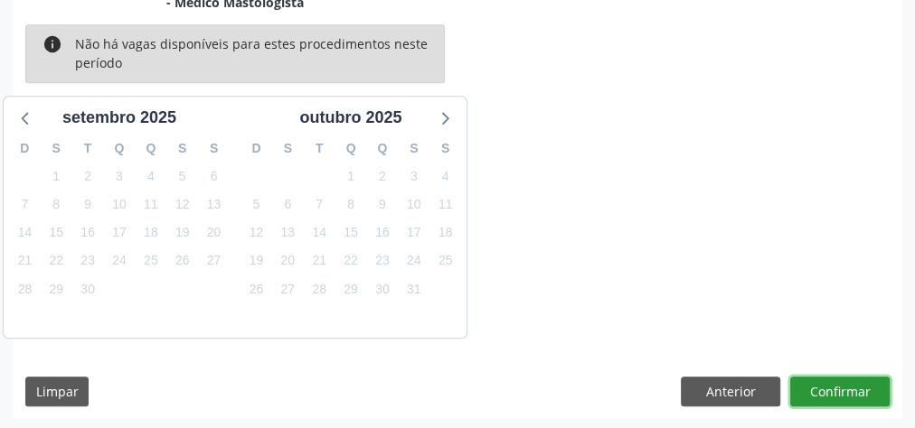
click at [848, 384] on button "Confirmar" at bounding box center [839, 392] width 99 height 31
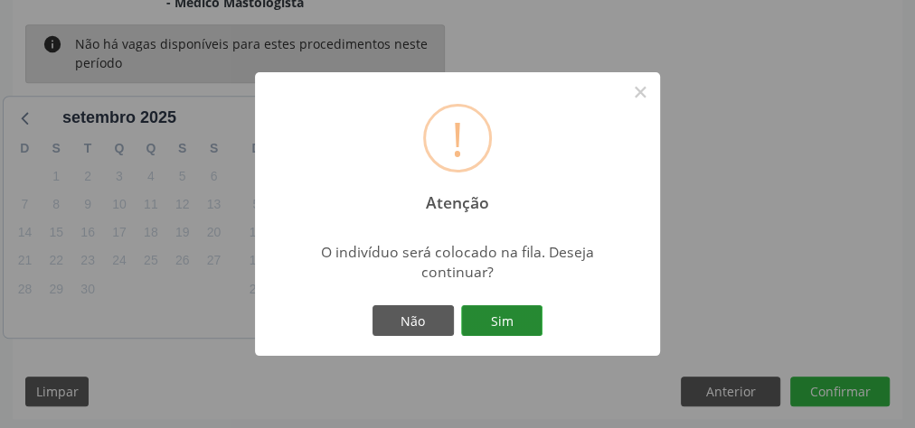
click at [504, 316] on button "Sim" at bounding box center [501, 320] width 81 height 31
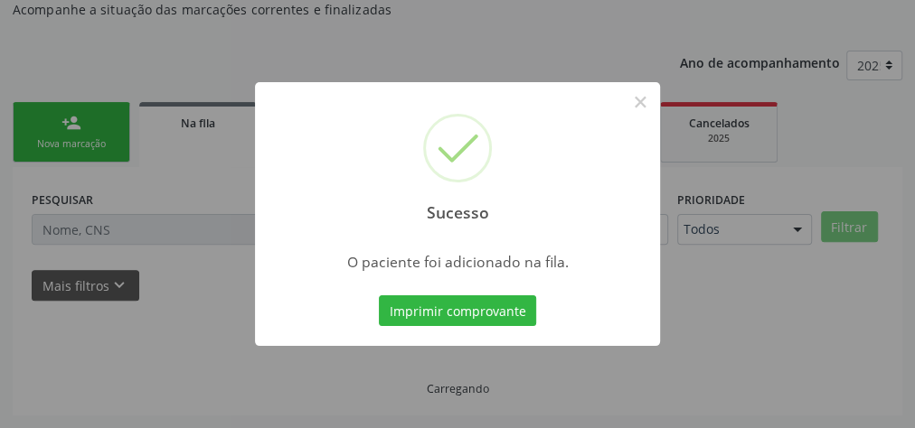
scroll to position [192, 0]
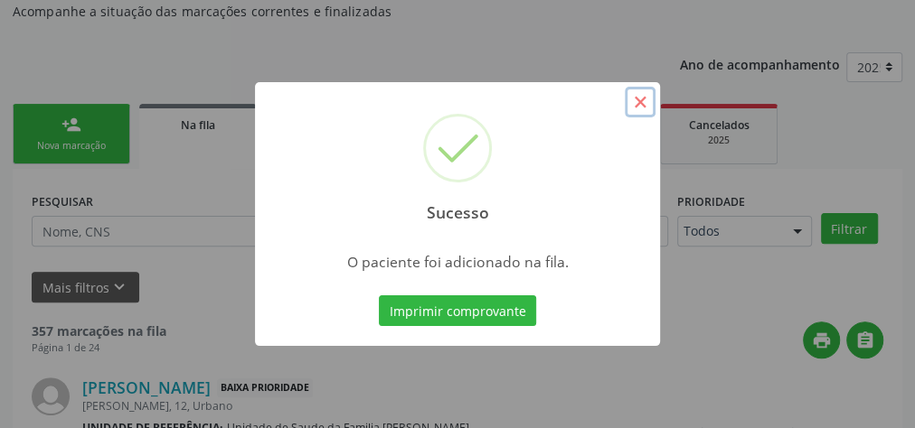
click at [643, 107] on button "×" at bounding box center [639, 102] width 31 height 31
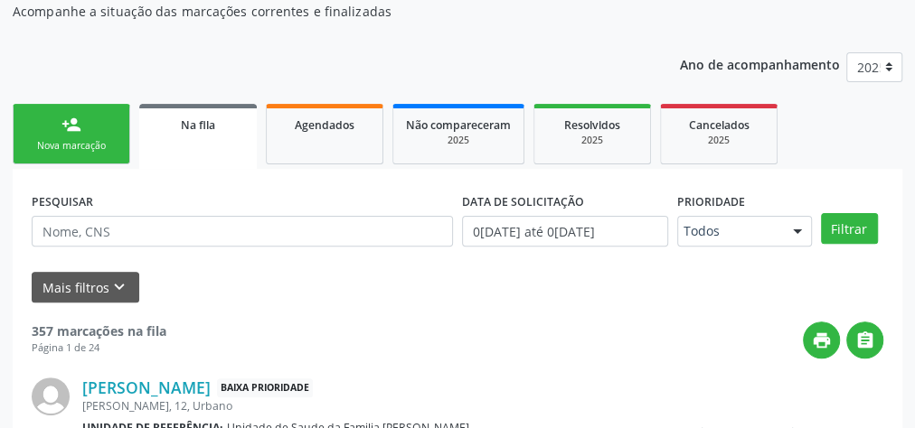
click at [92, 145] on div "Nova marcação" at bounding box center [71, 146] width 90 height 14
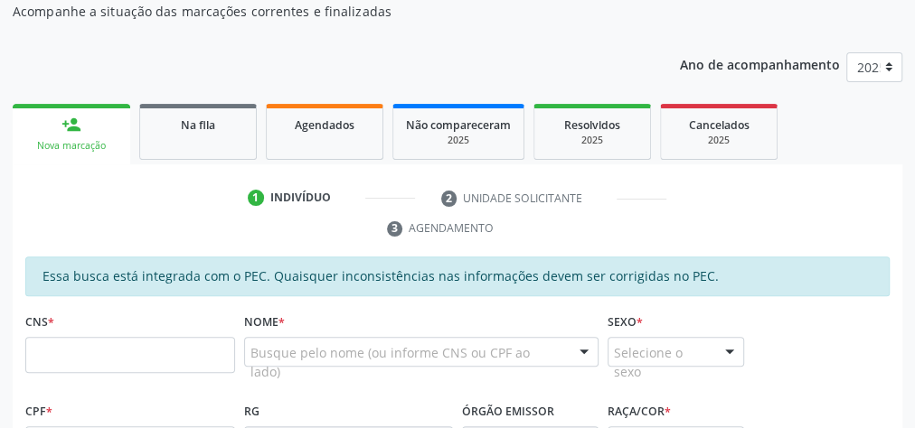
click at [108, 132] on link "person_add Nova marcação" at bounding box center [71, 134] width 117 height 61
click at [109, 133] on link "person_add Nova marcação" at bounding box center [71, 134] width 117 height 61
